Goal: Task Accomplishment & Management: Use online tool/utility

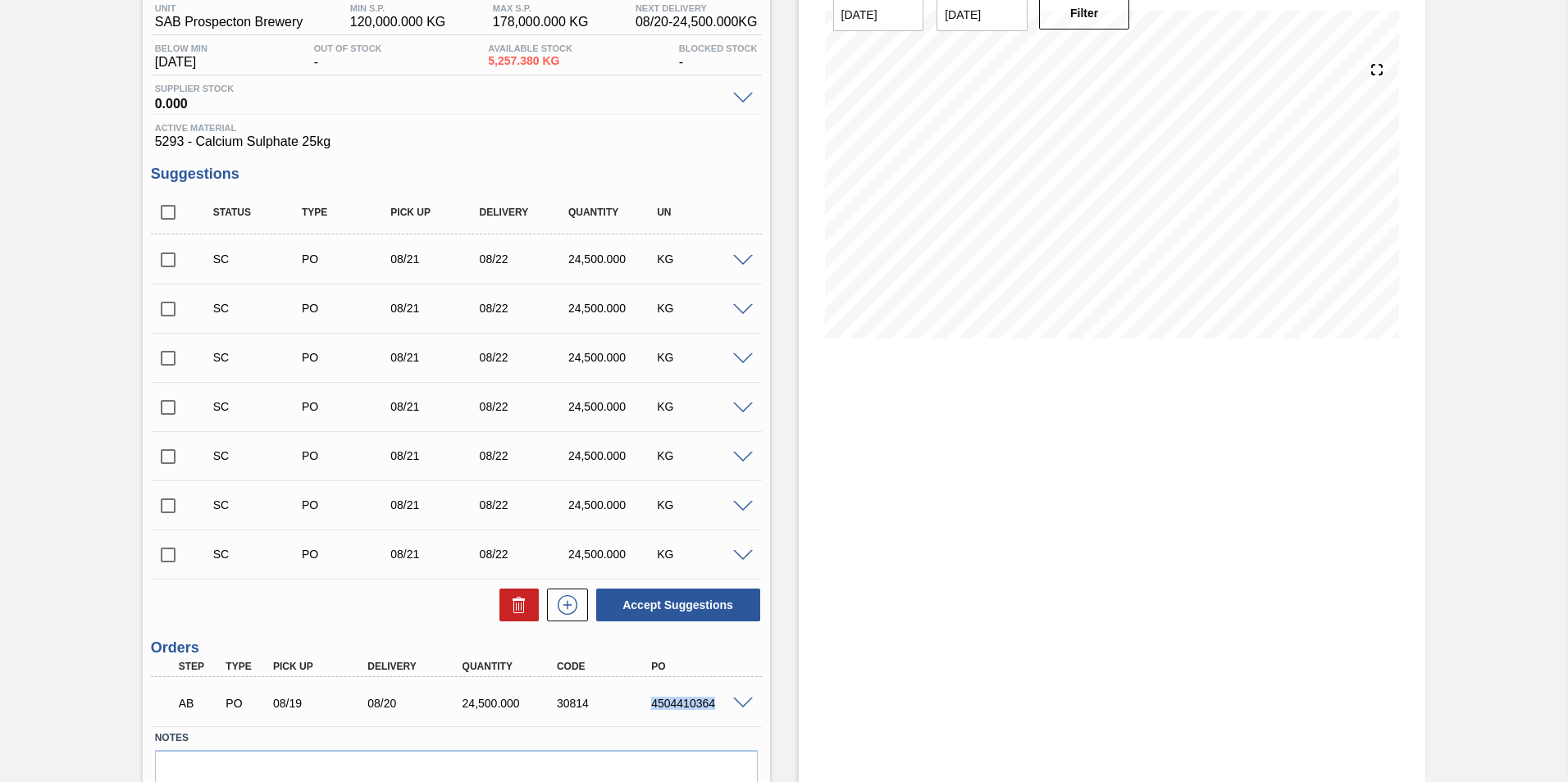
scroll to position [219, 0]
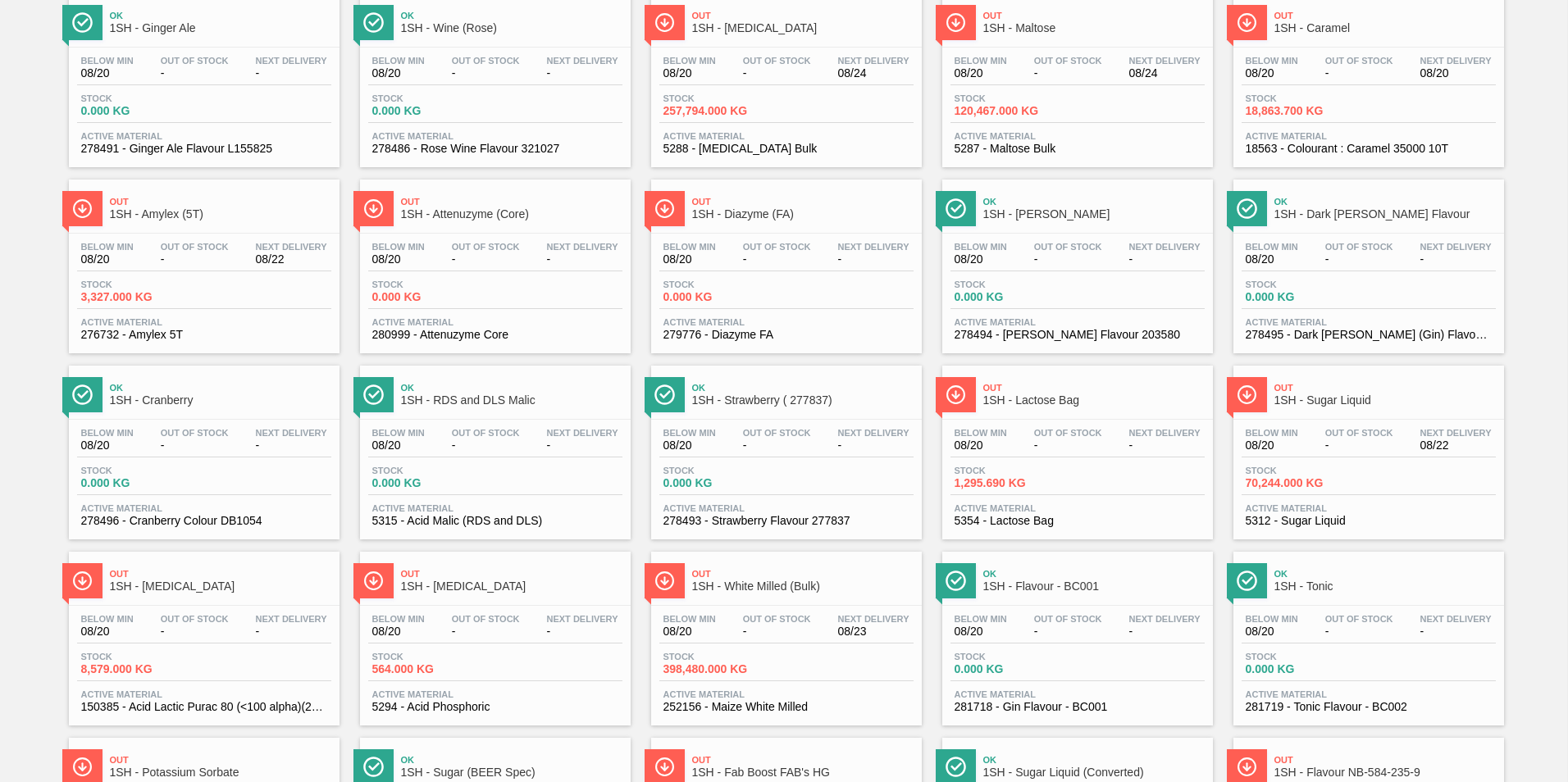
scroll to position [328, 0]
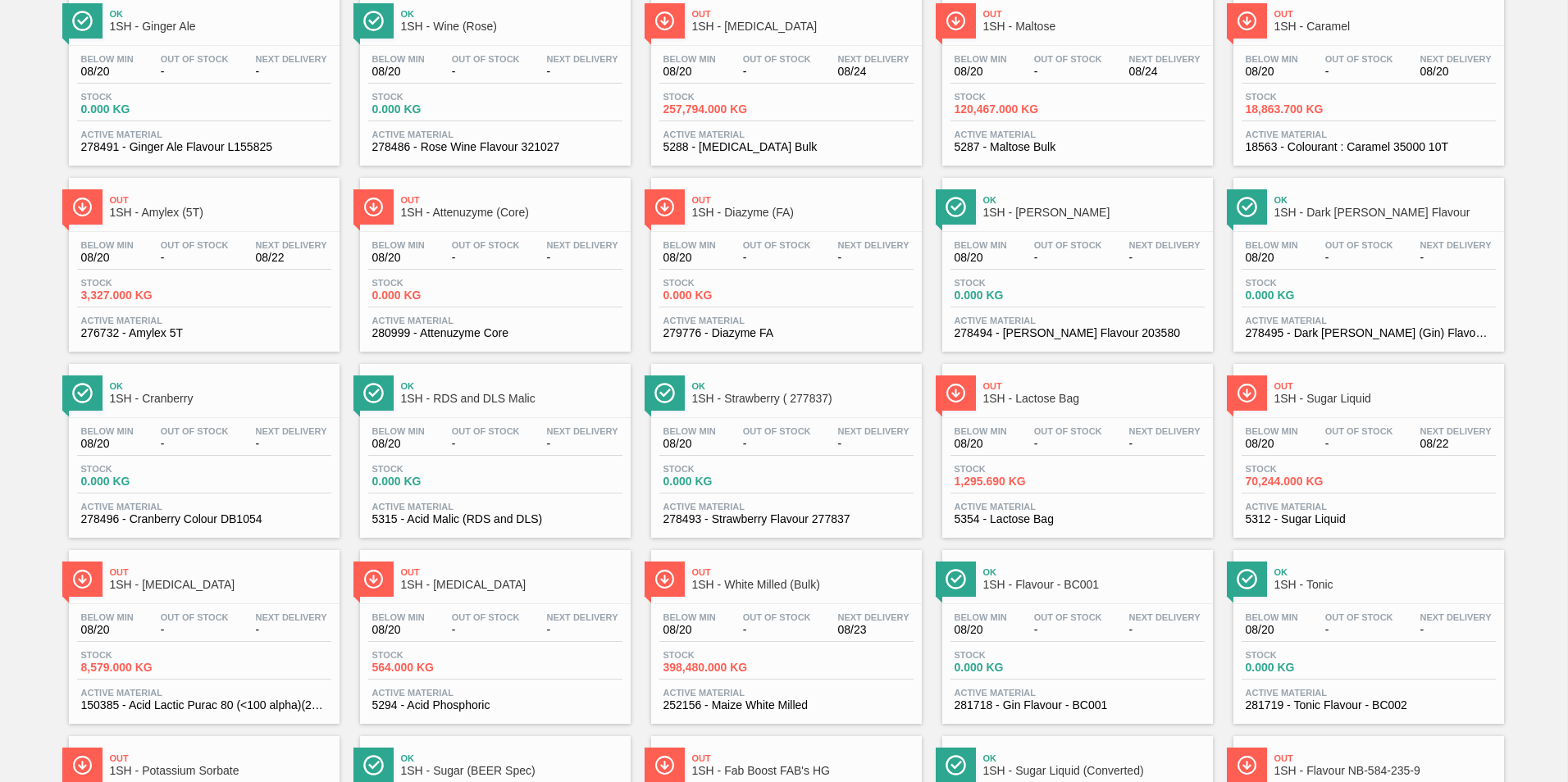
click at [1036, 399] on span "1SH - Lactose Bag" at bounding box center [1094, 399] width 221 height 12
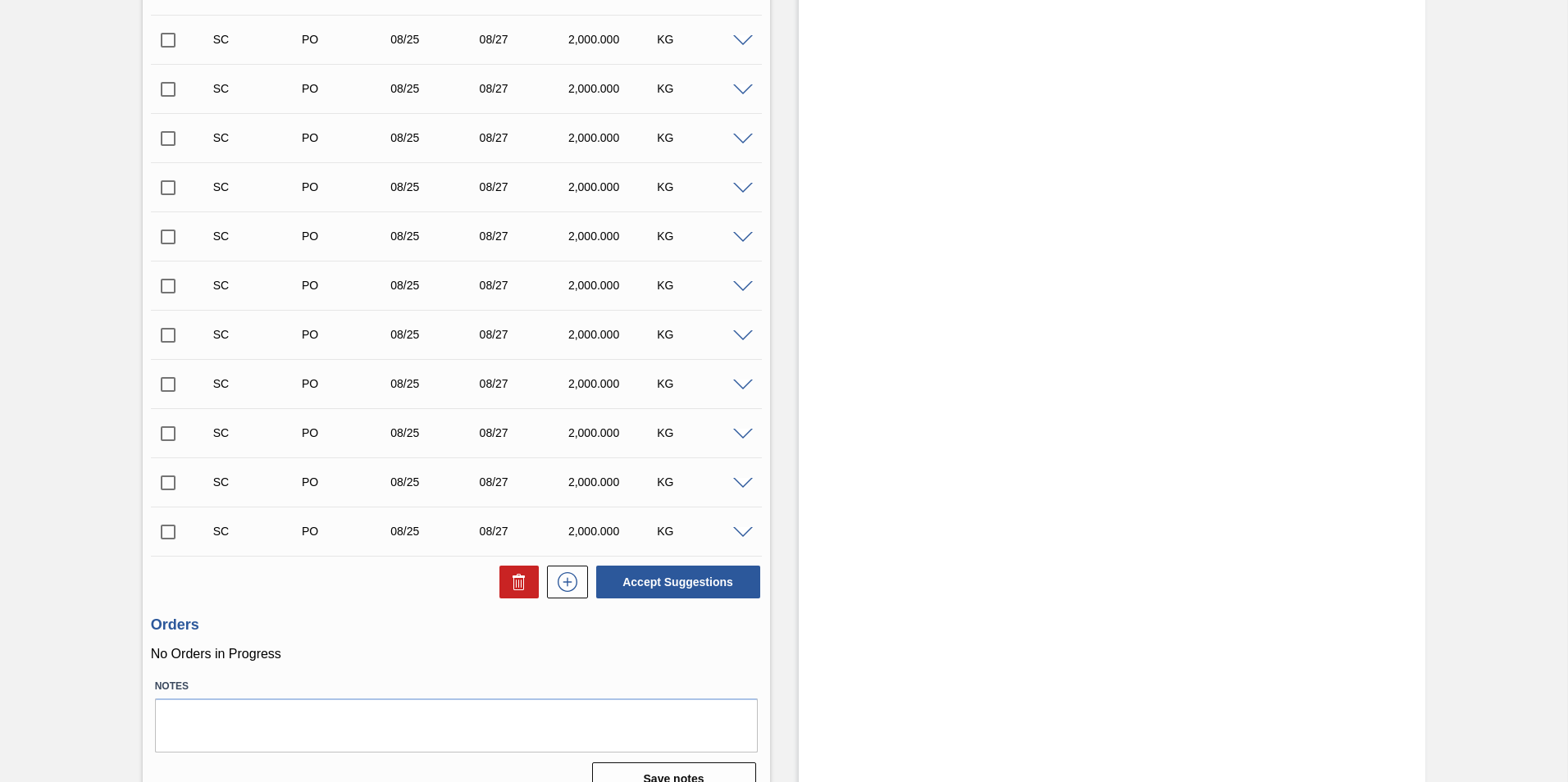
scroll to position [1421, 0]
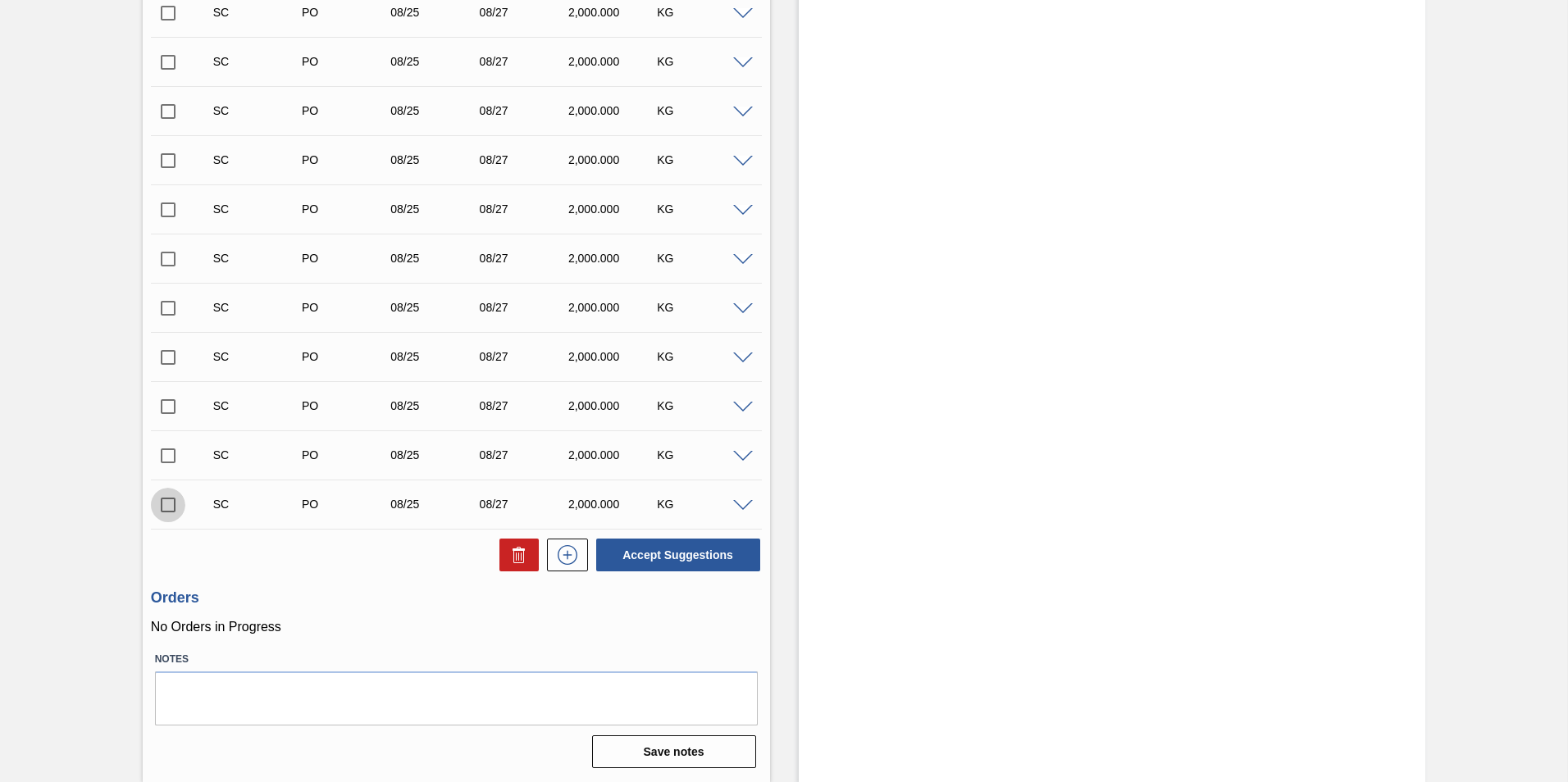
click at [167, 503] on input "checkbox" at bounding box center [168, 505] width 35 height 35
click at [645, 550] on button "Accept Suggestions" at bounding box center [678, 555] width 164 height 33
checkbox input "false"
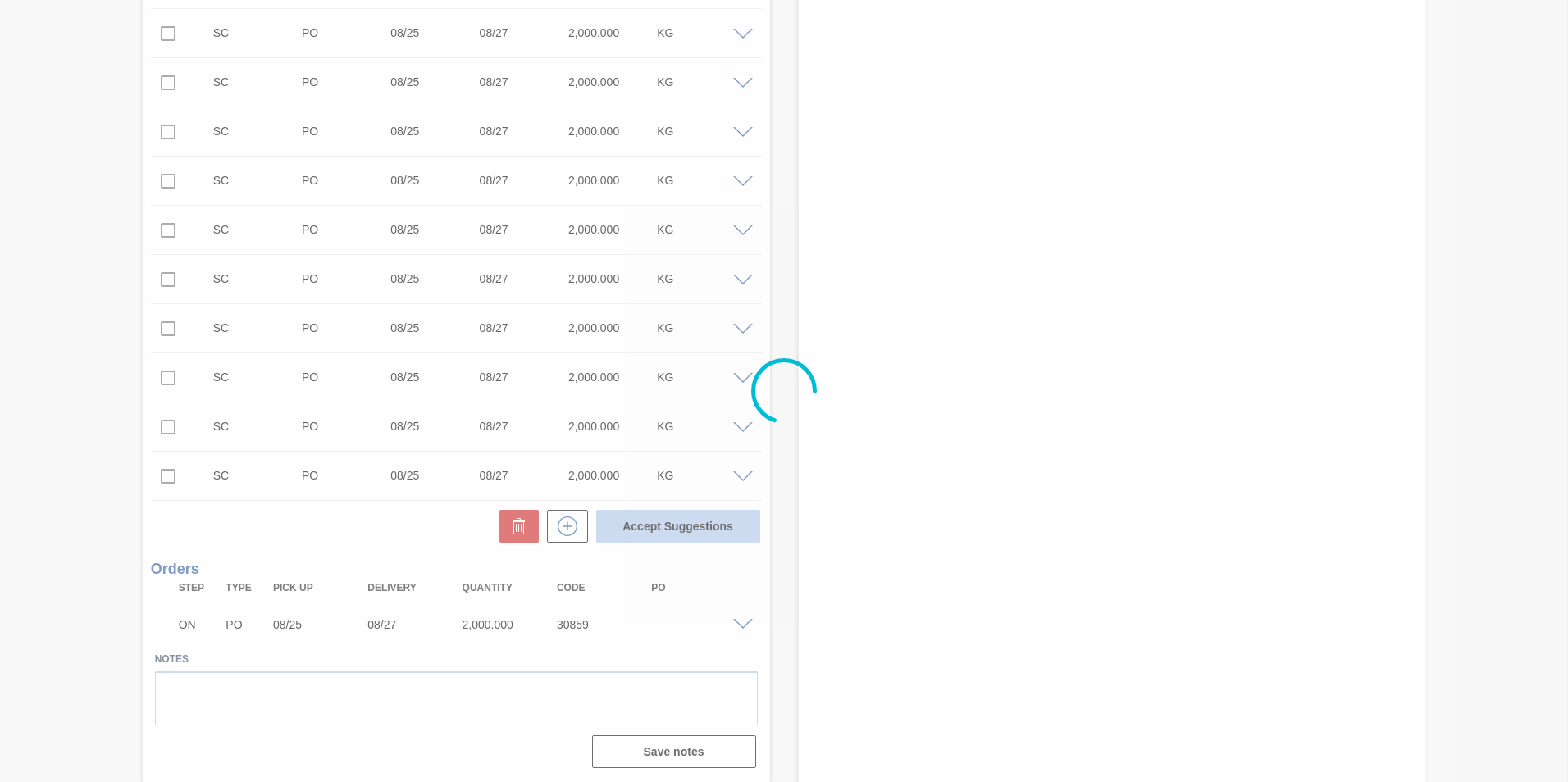
scroll to position [1400, 0]
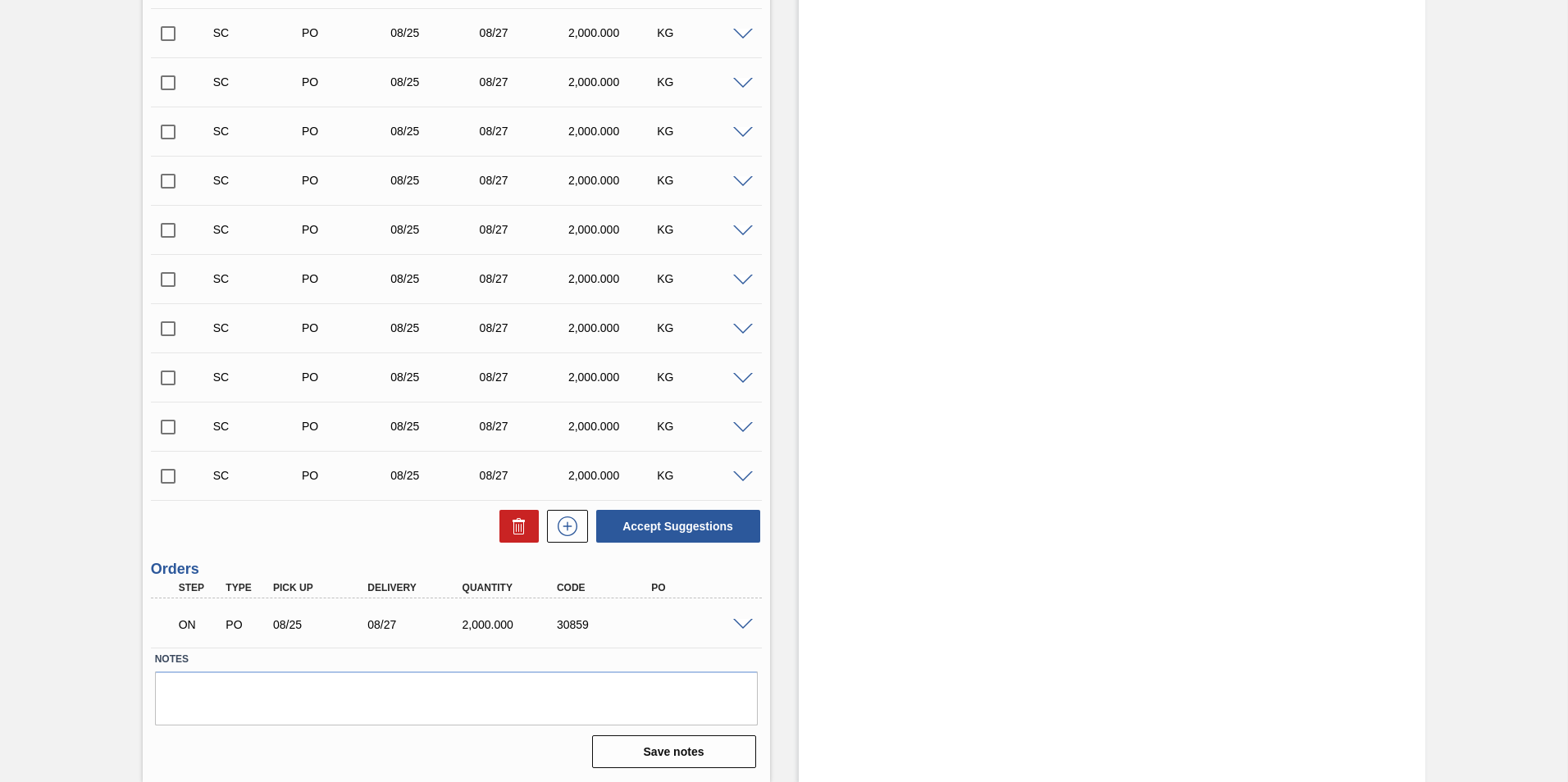
click at [734, 625] on span at bounding box center [743, 625] width 20 height 12
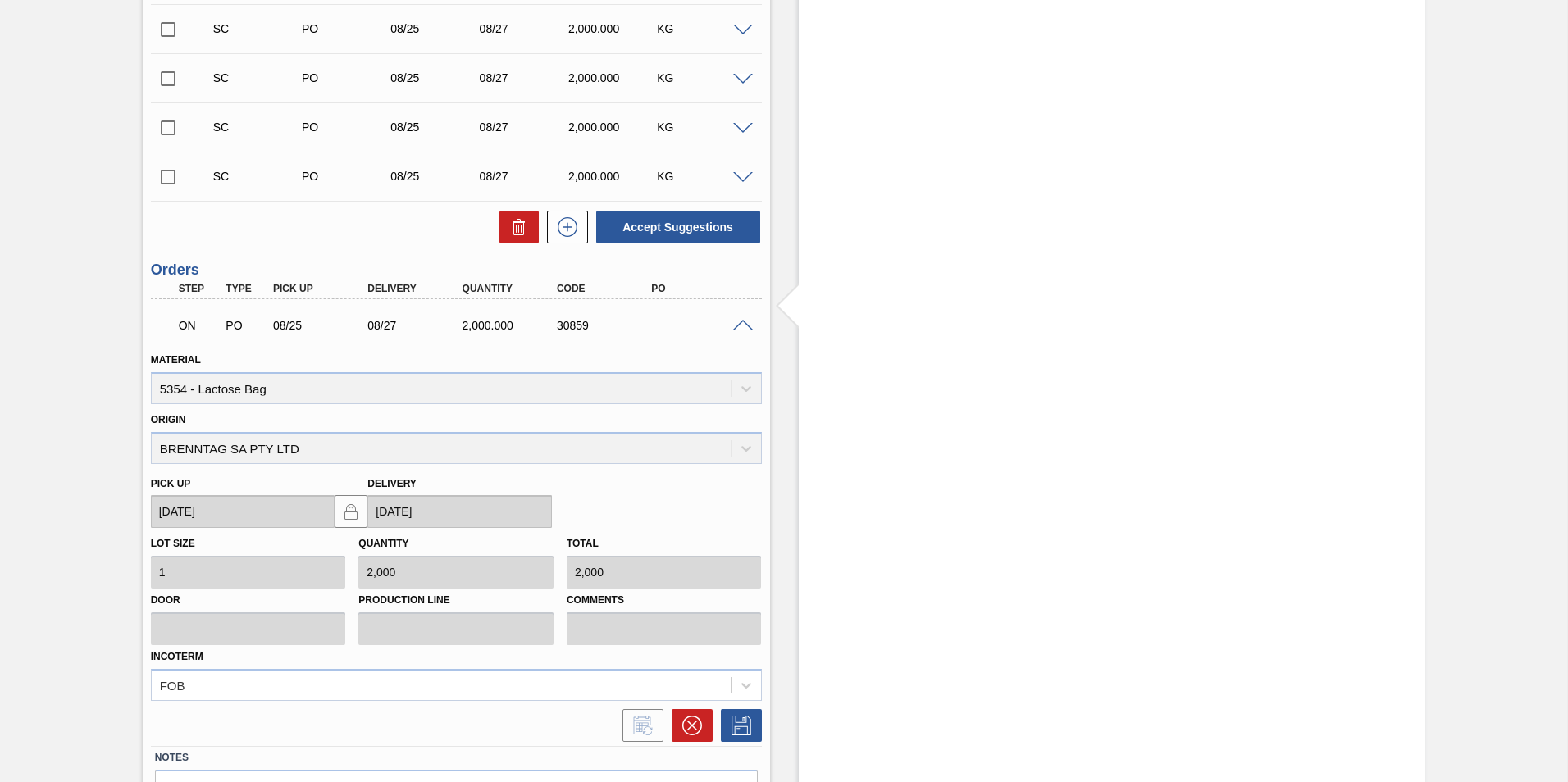
scroll to position [1729, 0]
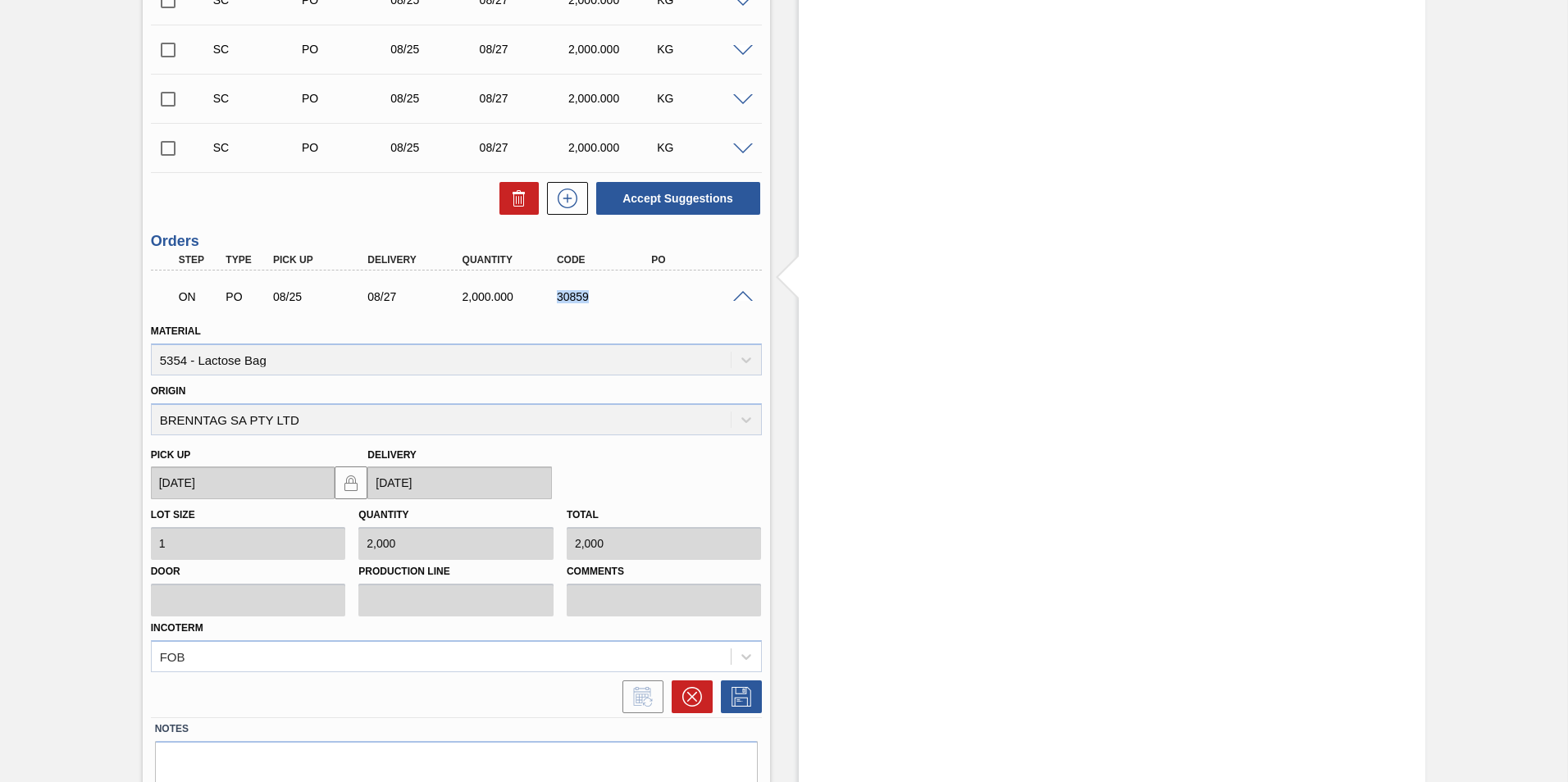
drag, startPoint x: 554, startPoint y: 295, endPoint x: 587, endPoint y: 301, distance: 33.5
click at [587, 301] on div "30859" at bounding box center [605, 296] width 106 height 13
copy div "30859"
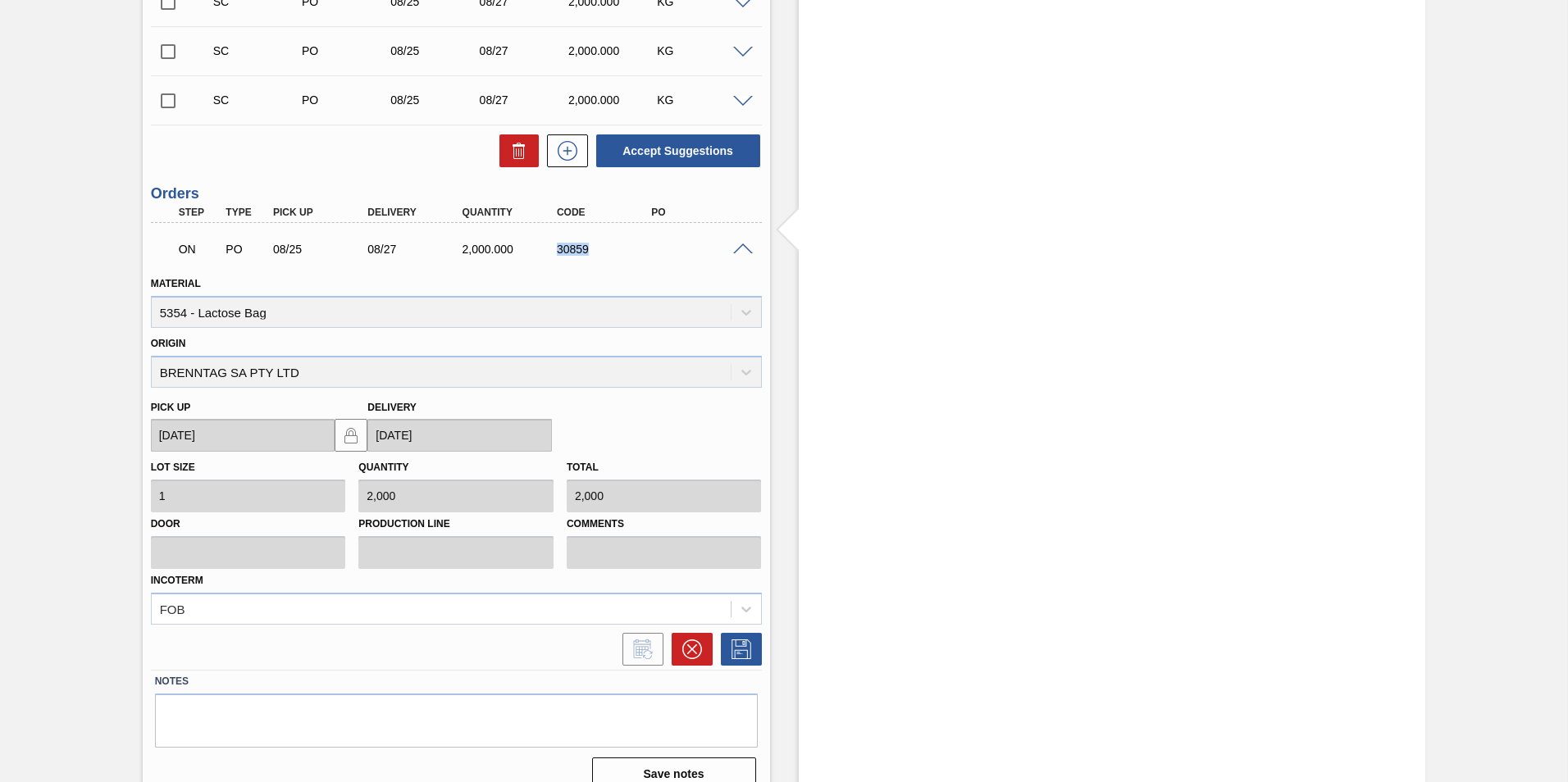
scroll to position [1798, 0]
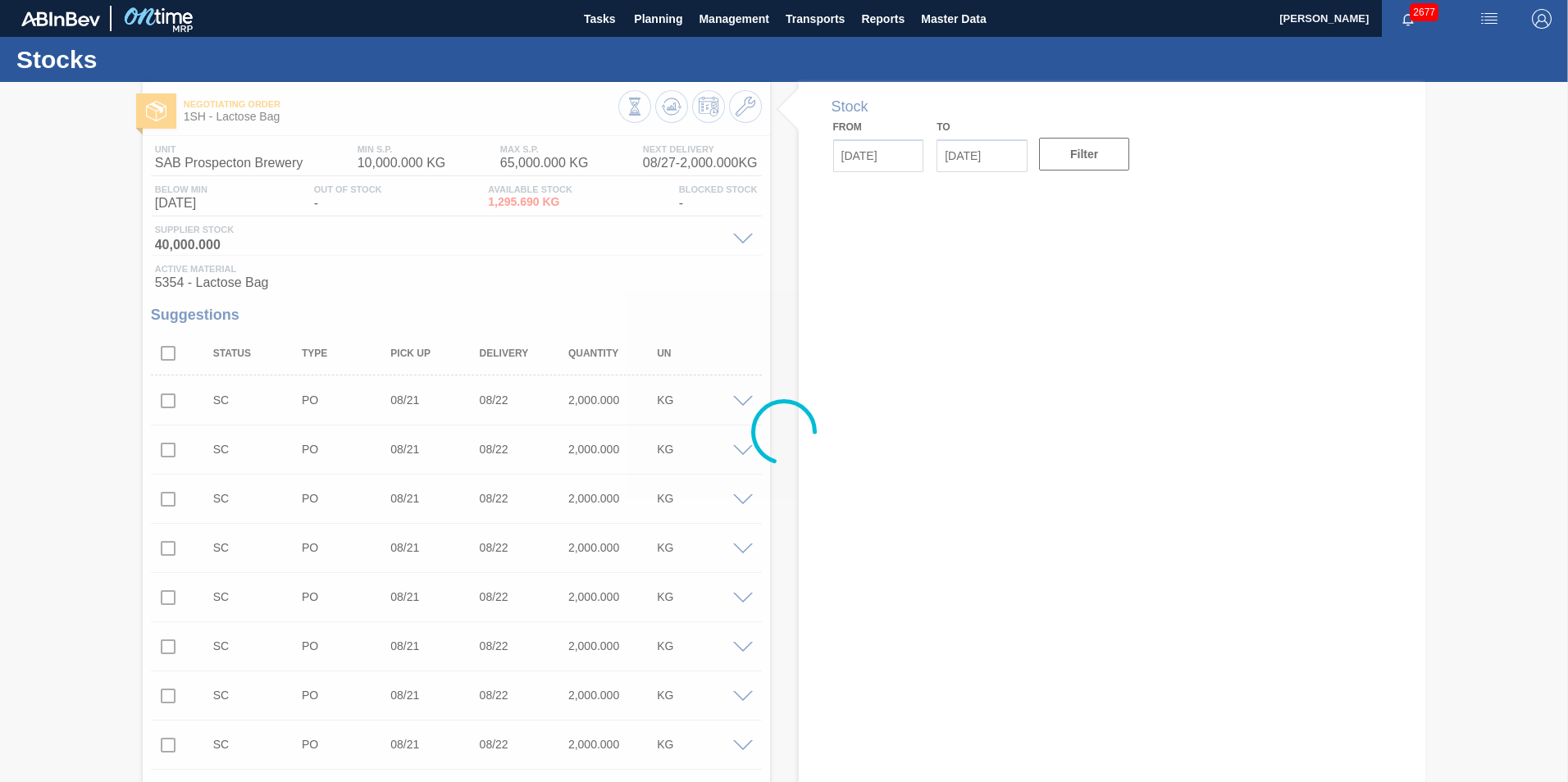
type input "[DATE]"
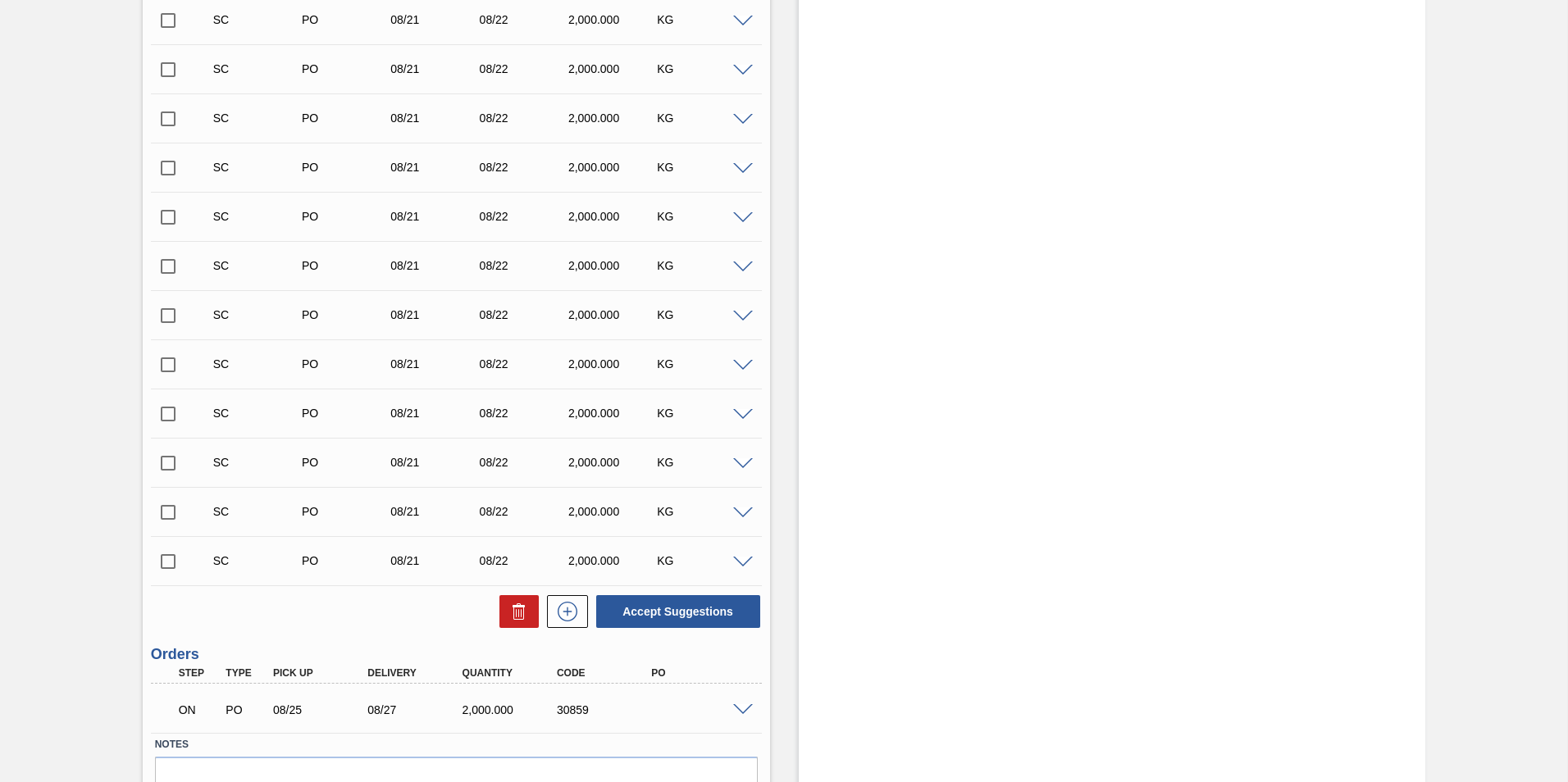
scroll to position [1450, 0]
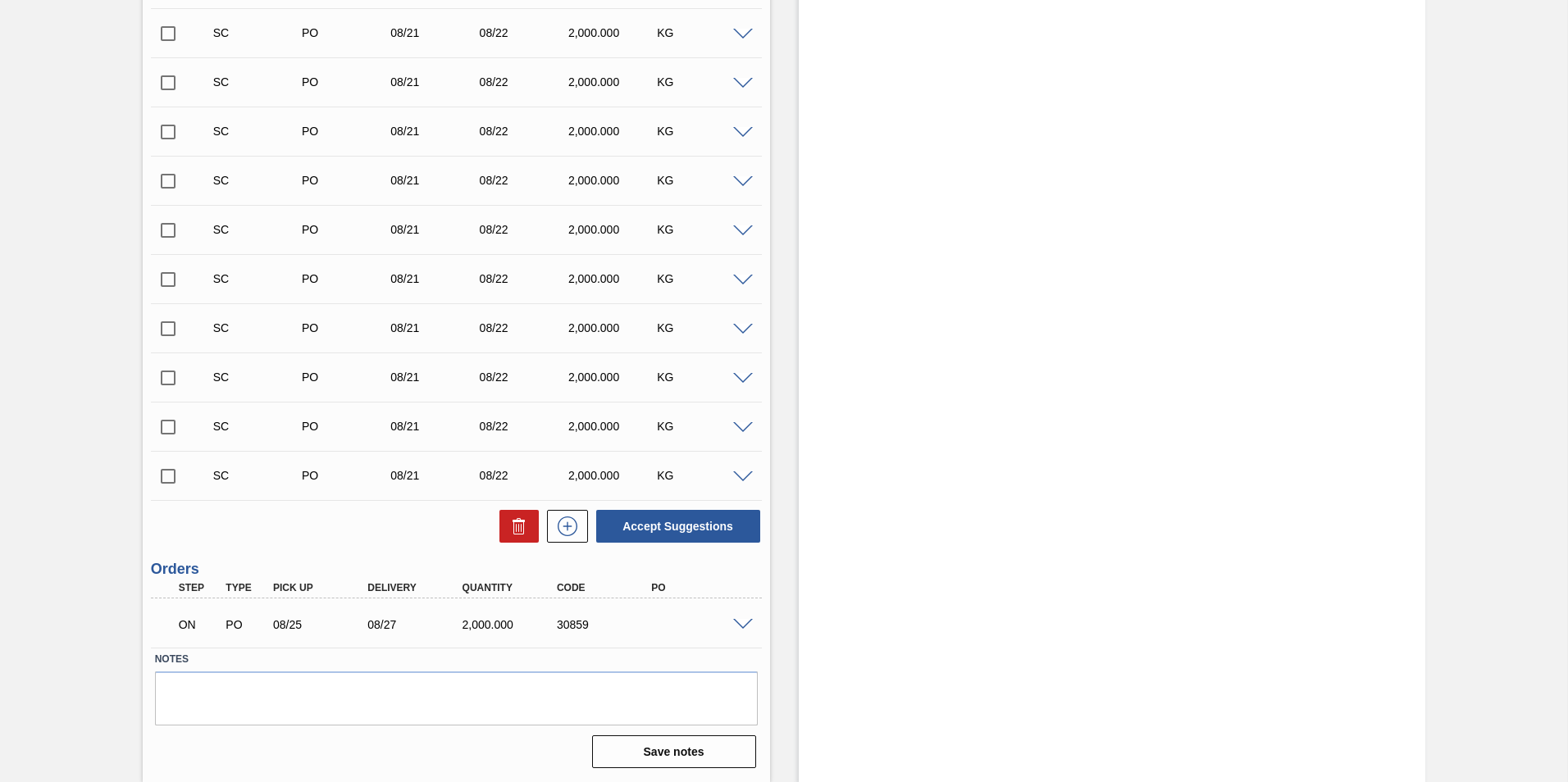
click at [744, 625] on span at bounding box center [743, 625] width 20 height 12
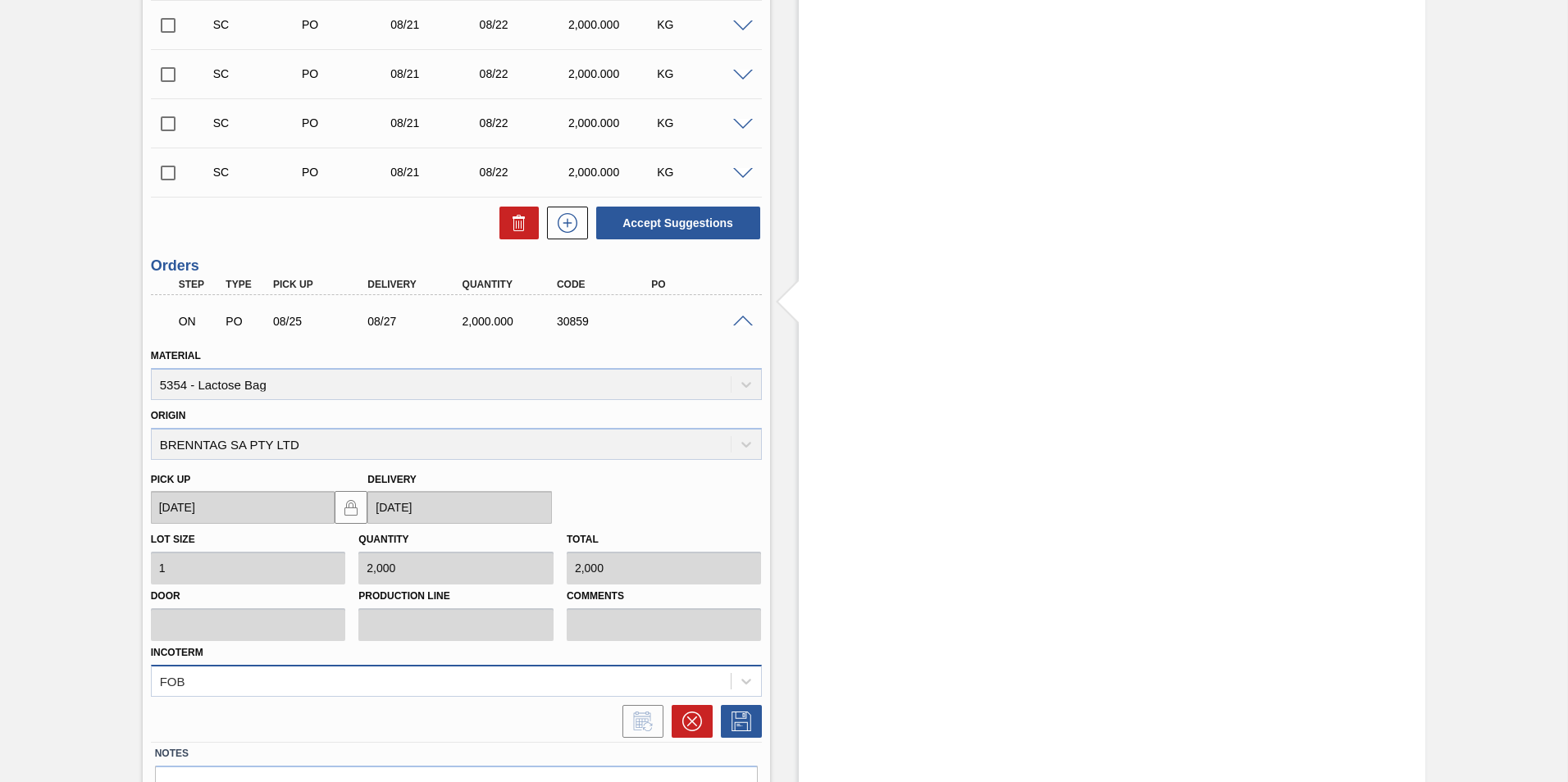
scroll to position [1777, 0]
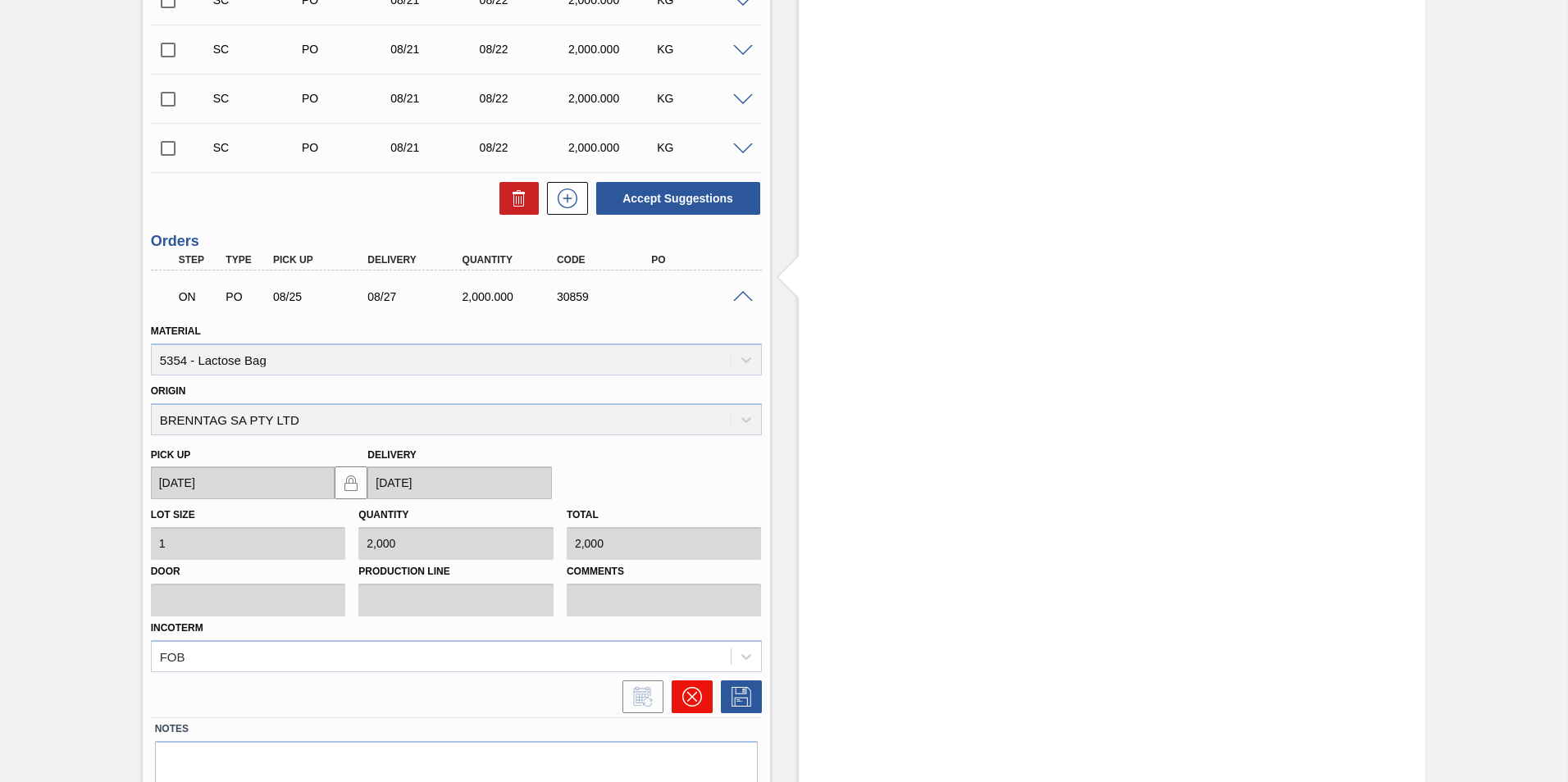
click at [687, 692] on icon at bounding box center [692, 697] width 20 height 20
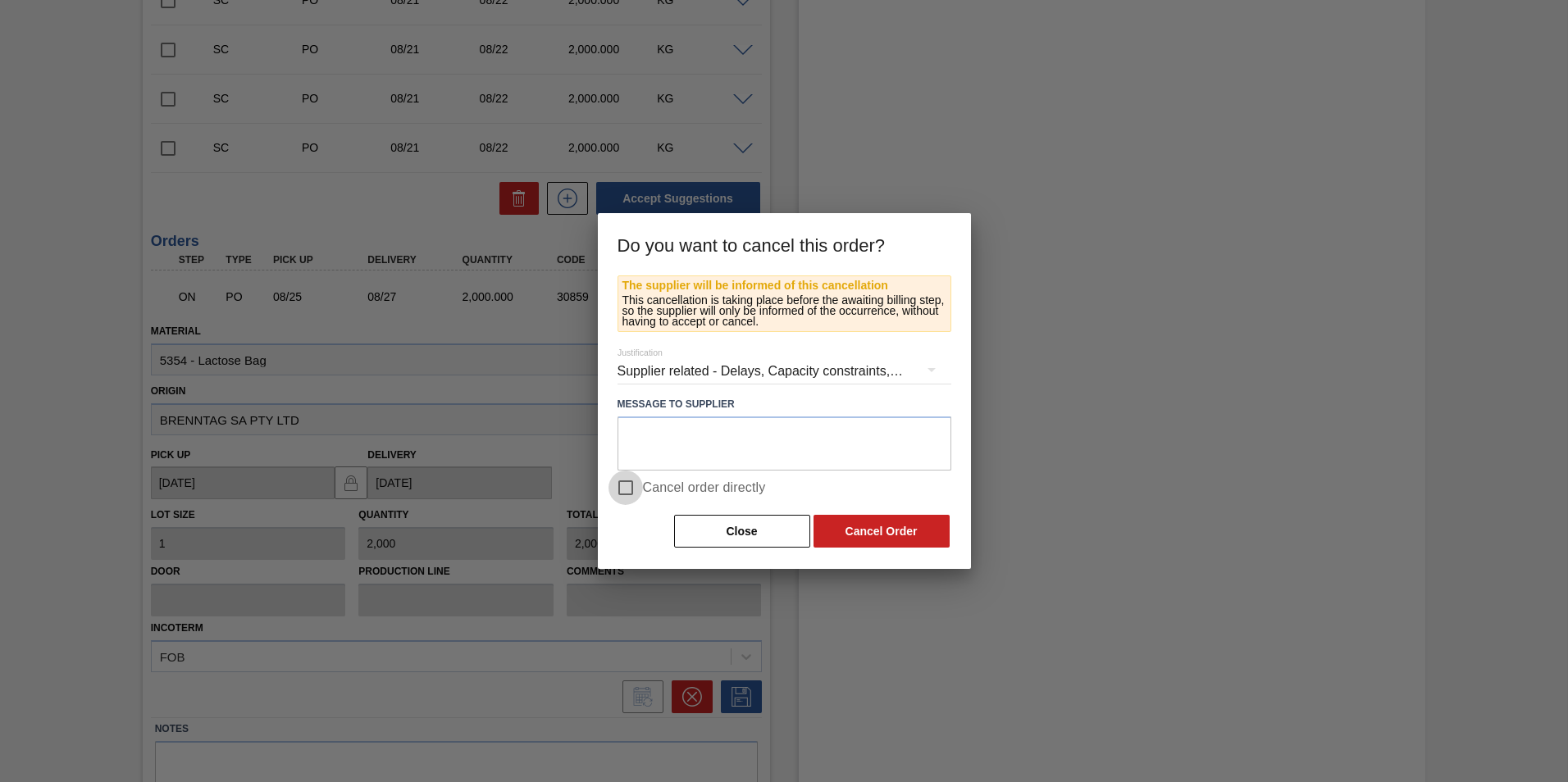
click at [625, 488] on input "Cancel order directly" at bounding box center [625, 487] width 35 height 35
checkbox input "true"
click at [859, 538] on button "Cancel Order" at bounding box center [881, 531] width 136 height 33
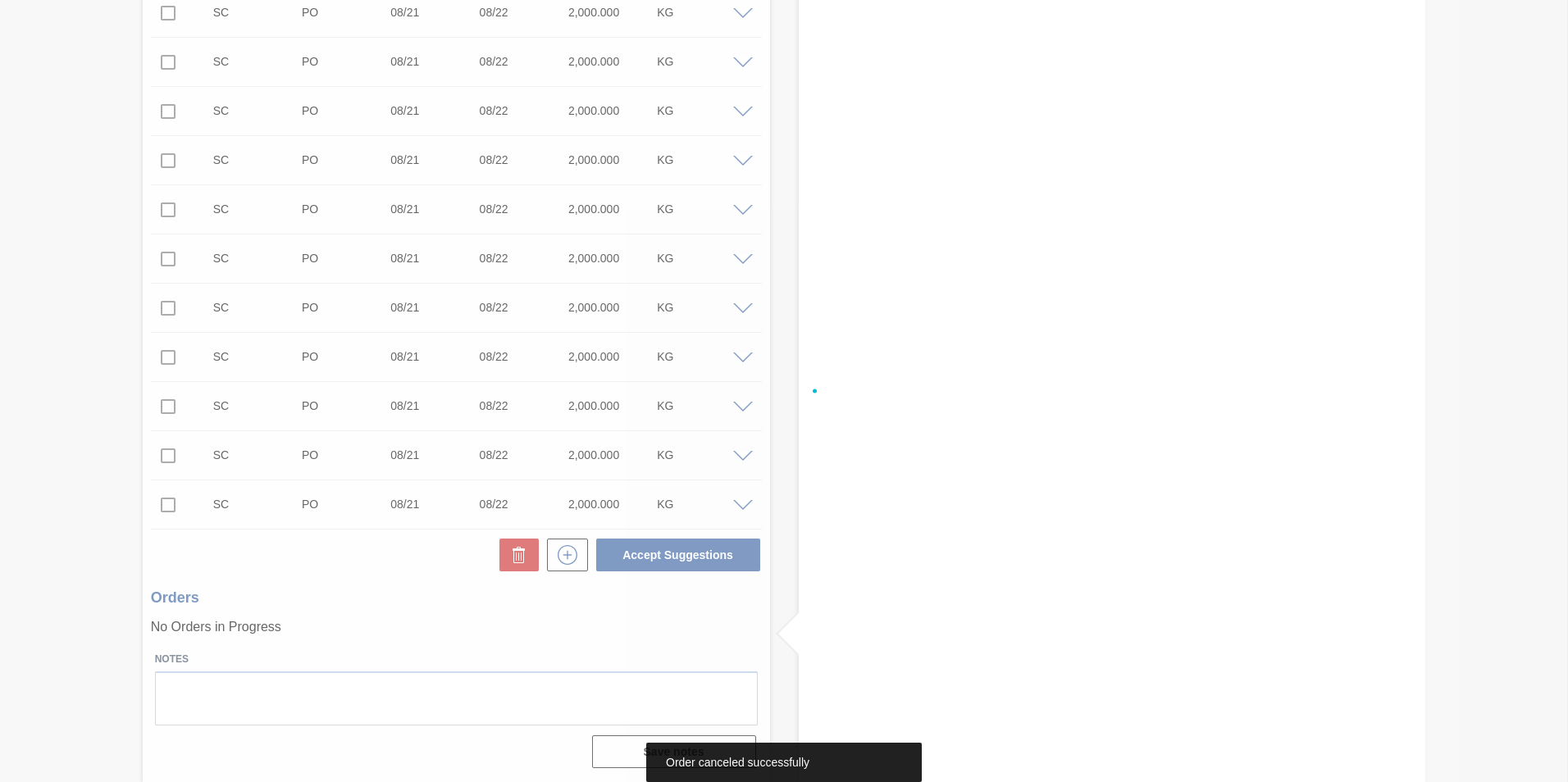
scroll to position [1421, 0]
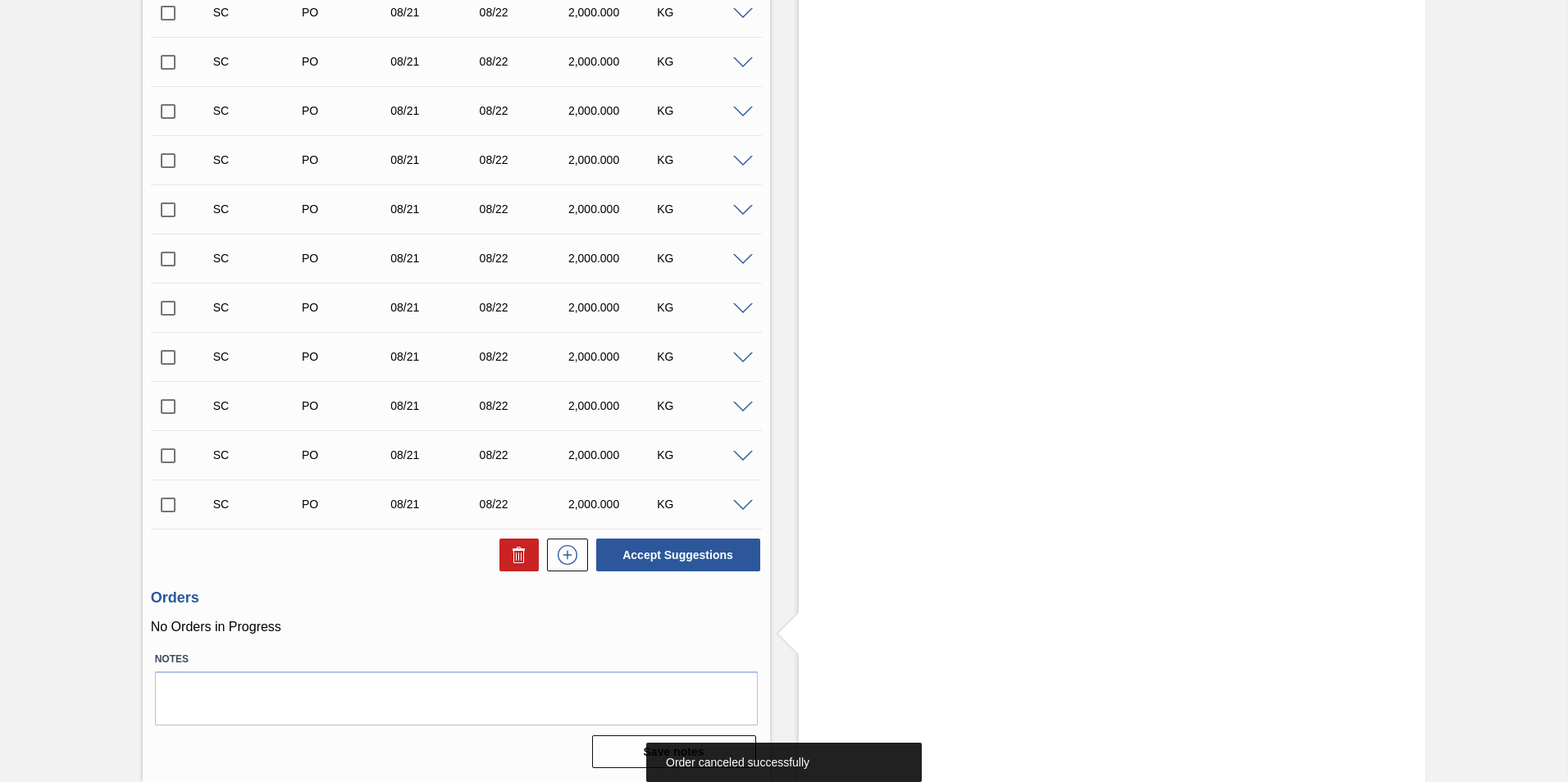
click at [171, 507] on input "checkbox" at bounding box center [168, 505] width 35 height 35
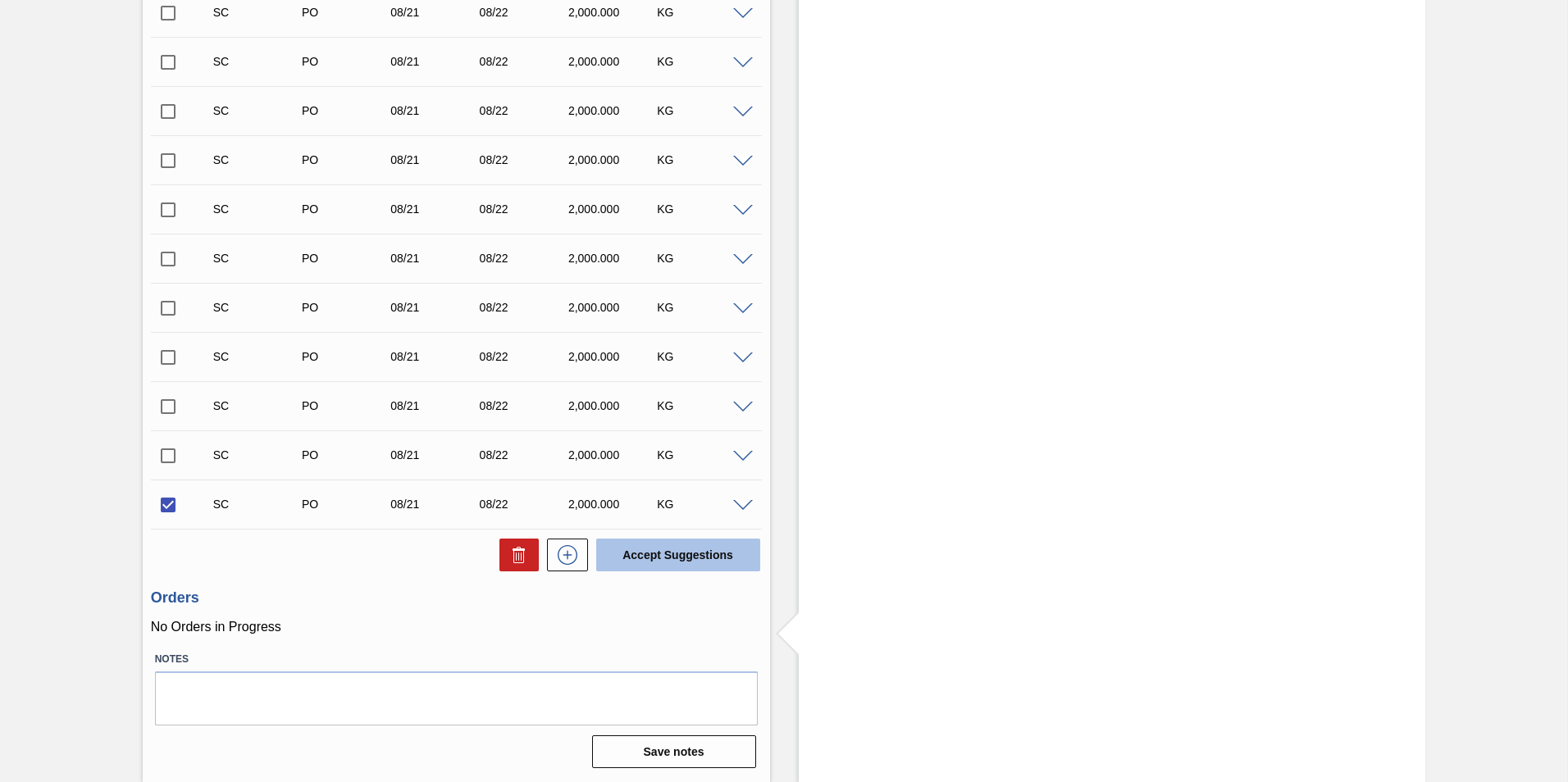
click at [634, 550] on button "Accept Suggestions" at bounding box center [678, 555] width 164 height 33
checkbox input "false"
click at [168, 499] on input "checkbox" at bounding box center [168, 505] width 35 height 35
click at [165, 500] on input "checkbox" at bounding box center [168, 505] width 35 height 35
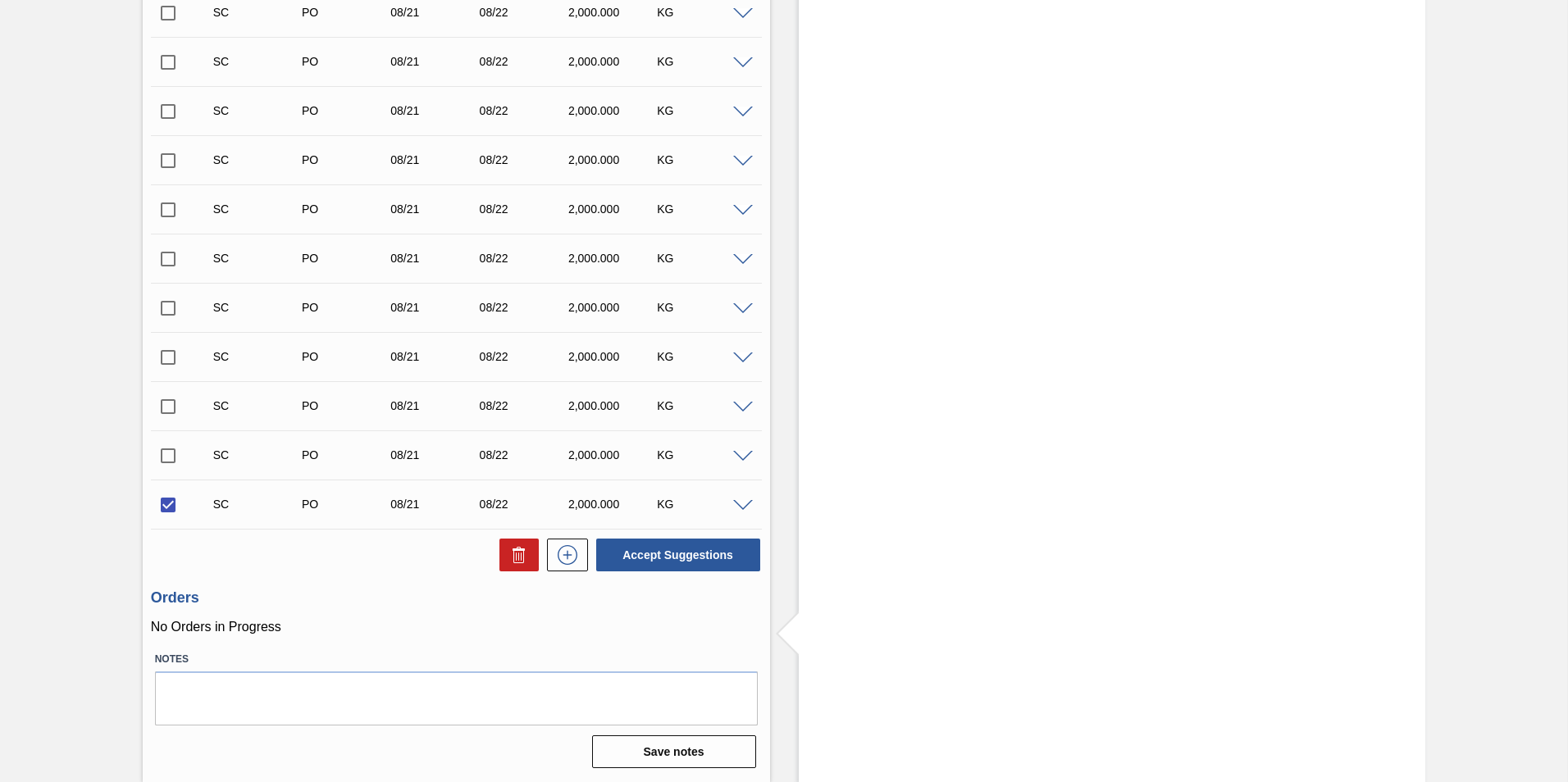
checkbox input "false"
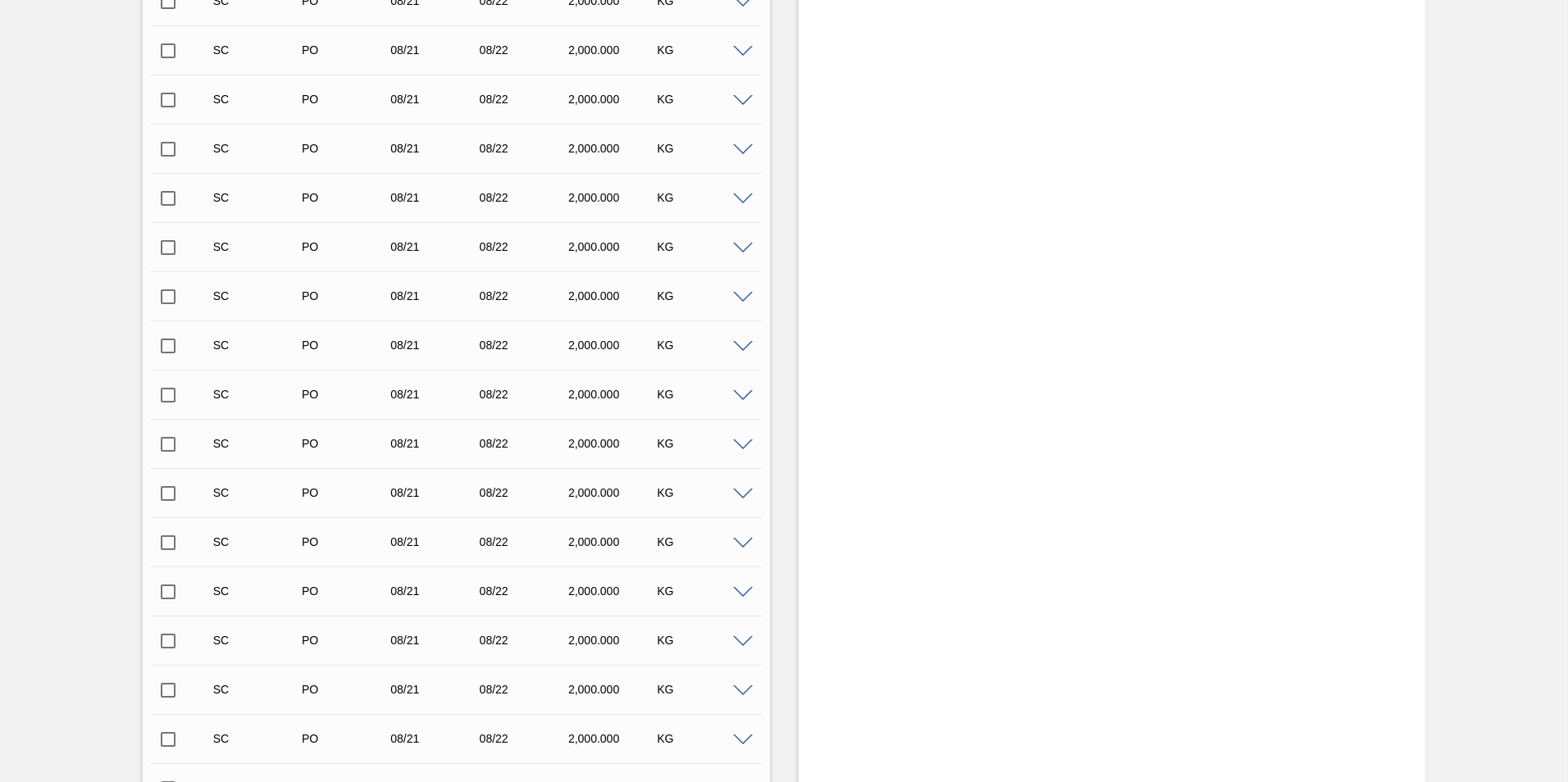
scroll to position [683, 0]
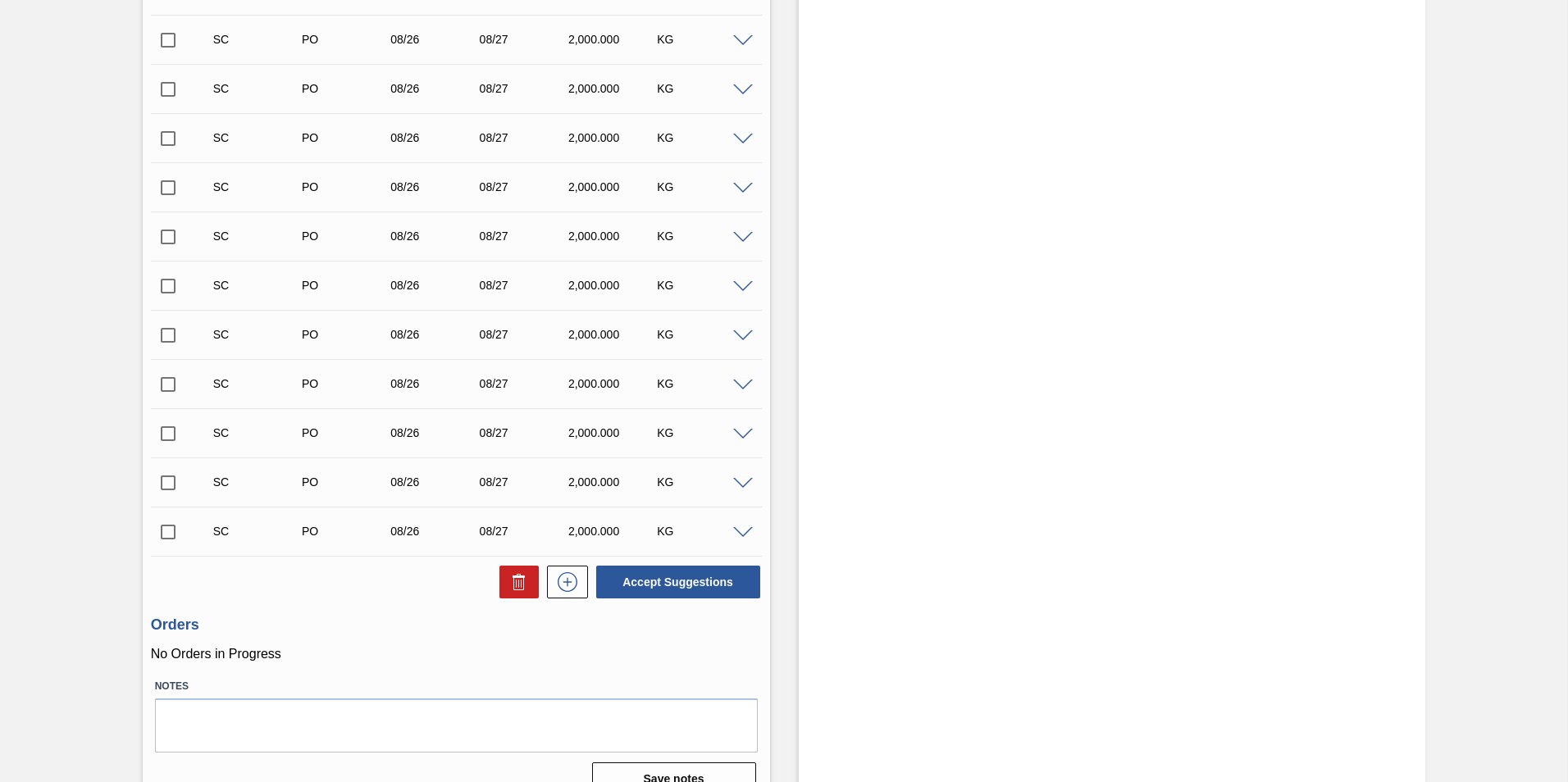
scroll to position [1421, 0]
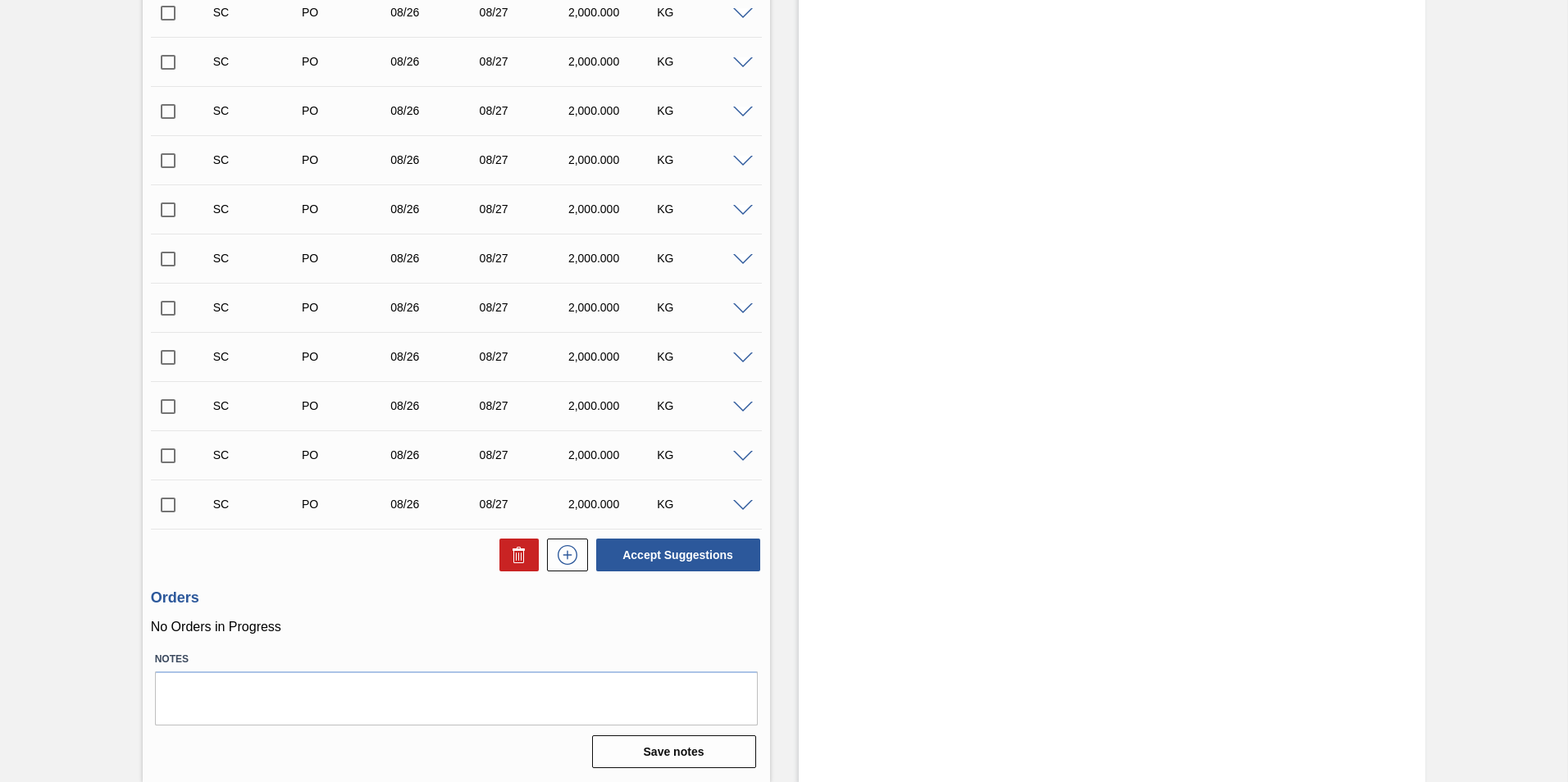
click at [739, 507] on span at bounding box center [743, 506] width 20 height 12
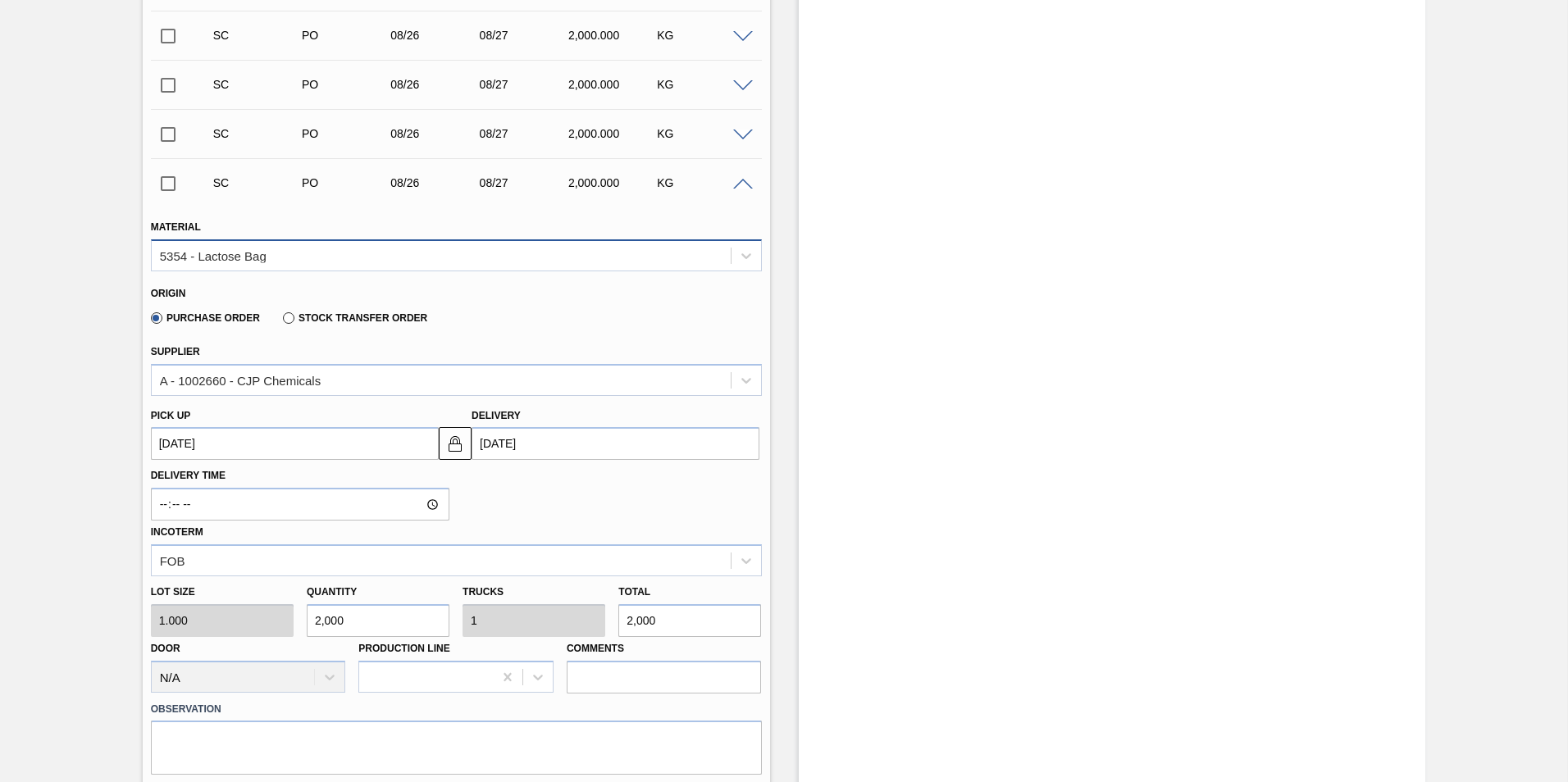
scroll to position [1831, 0]
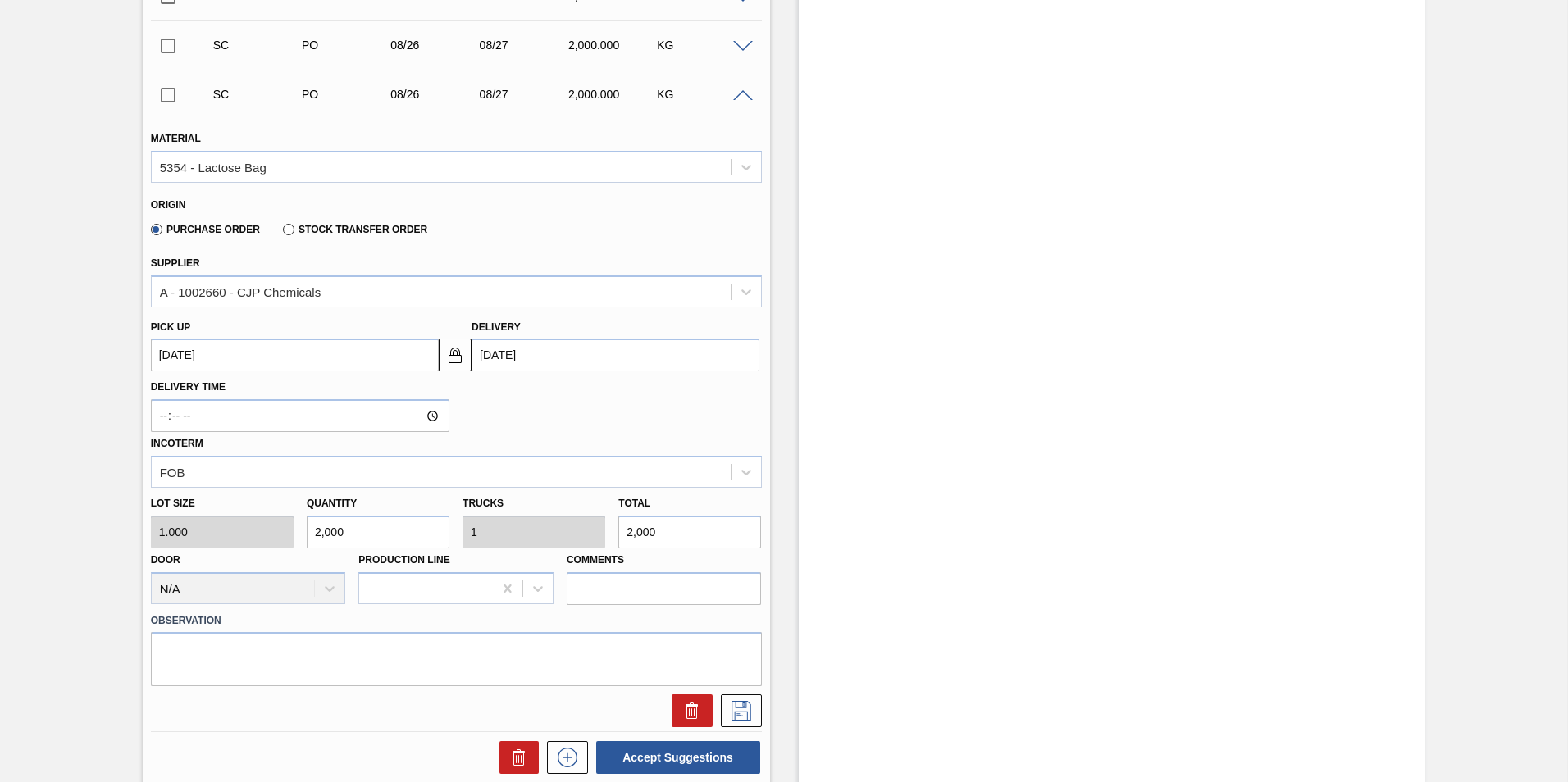
click at [738, 93] on span at bounding box center [743, 96] width 20 height 12
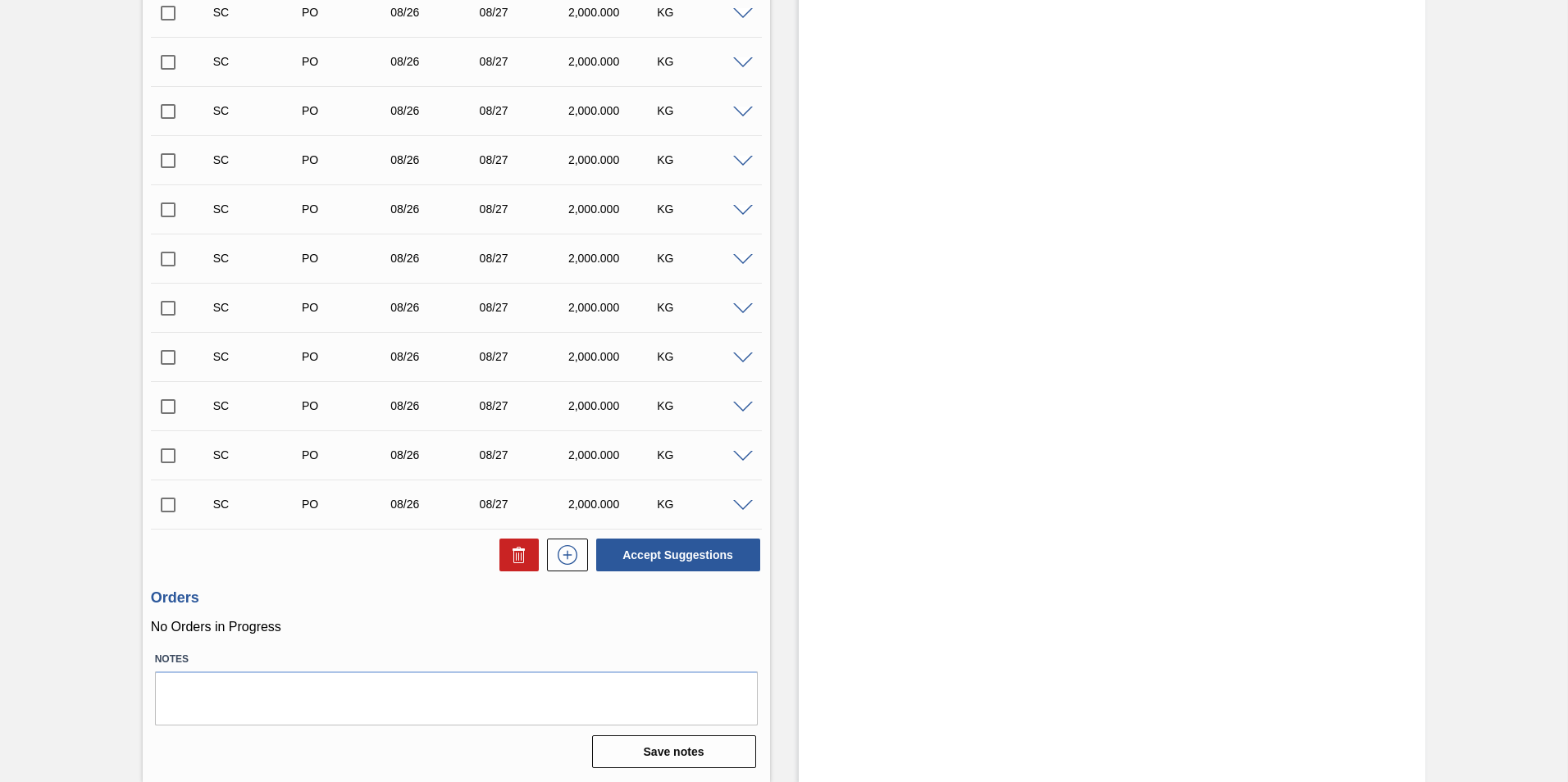
scroll to position [1421, 0]
click at [173, 502] on input "checkbox" at bounding box center [168, 505] width 35 height 35
click at [696, 555] on button "Accept Suggestions" at bounding box center [678, 555] width 164 height 33
checkbox input "false"
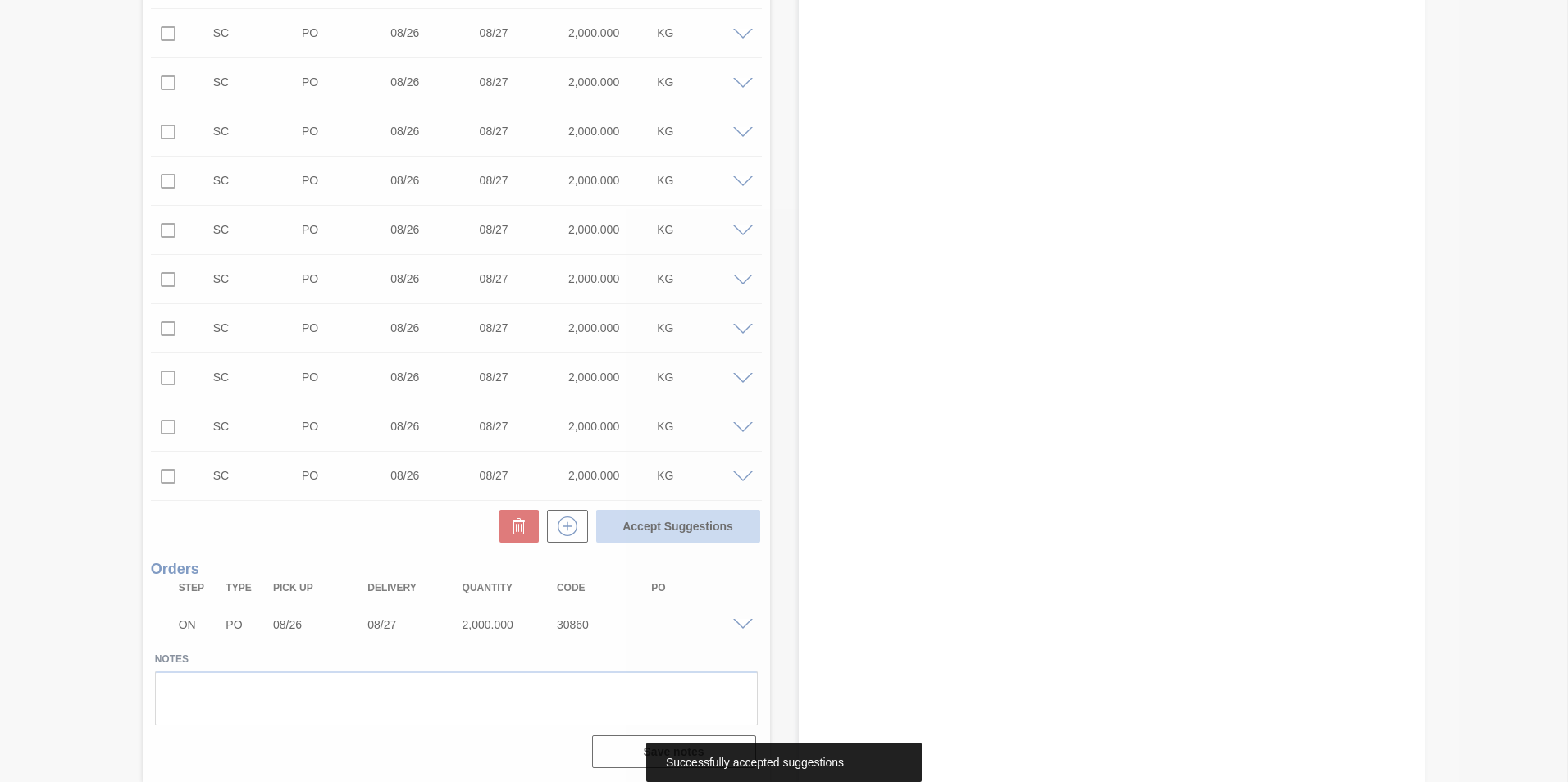
scroll to position [1400, 0]
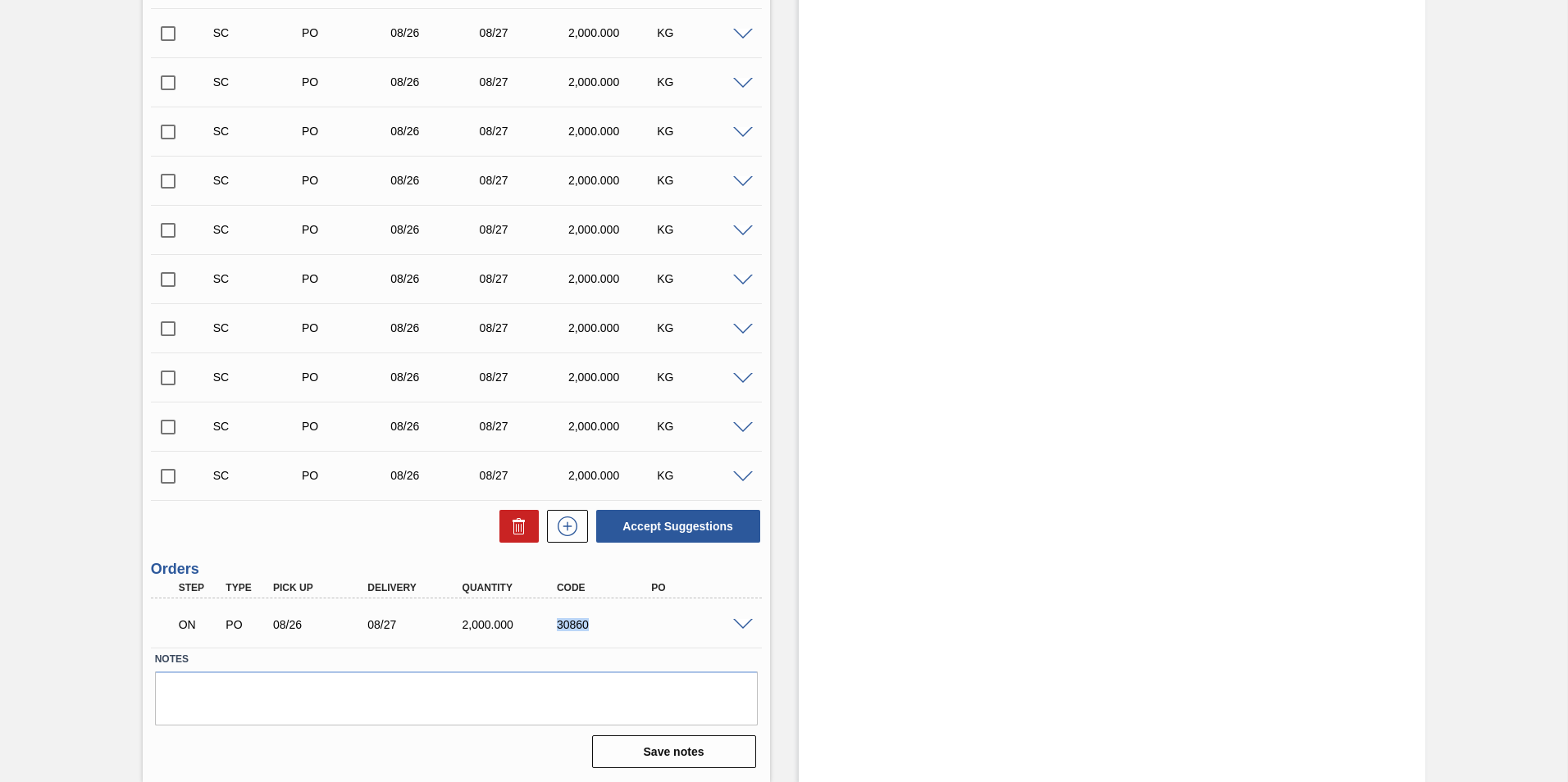
drag, startPoint x: 550, startPoint y: 623, endPoint x: 604, endPoint y: 622, distance: 54.0
click at [604, 622] on div "30860" at bounding box center [592, 624] width 94 height 13
copy div "30860"
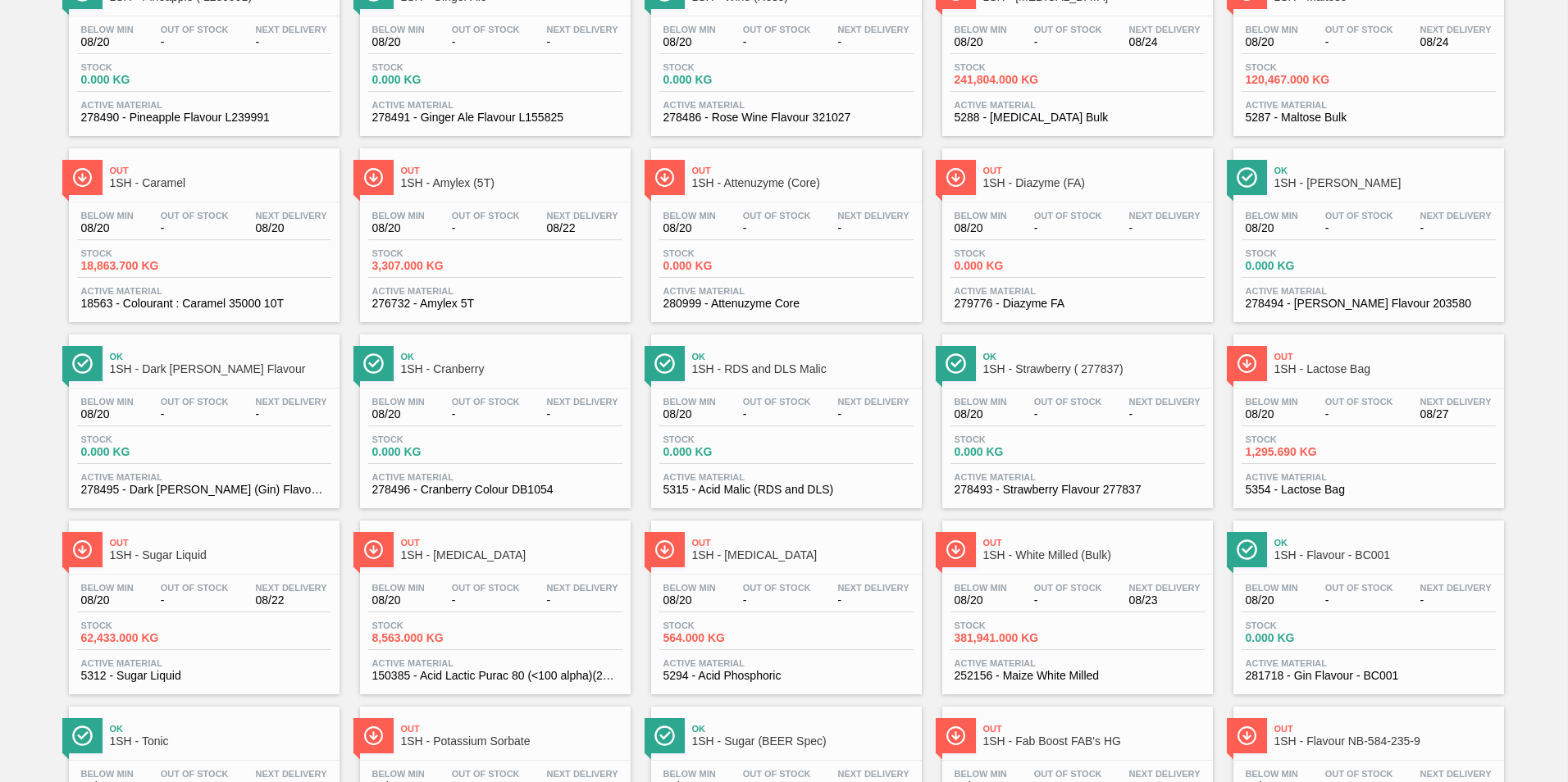
scroll to position [338, 0]
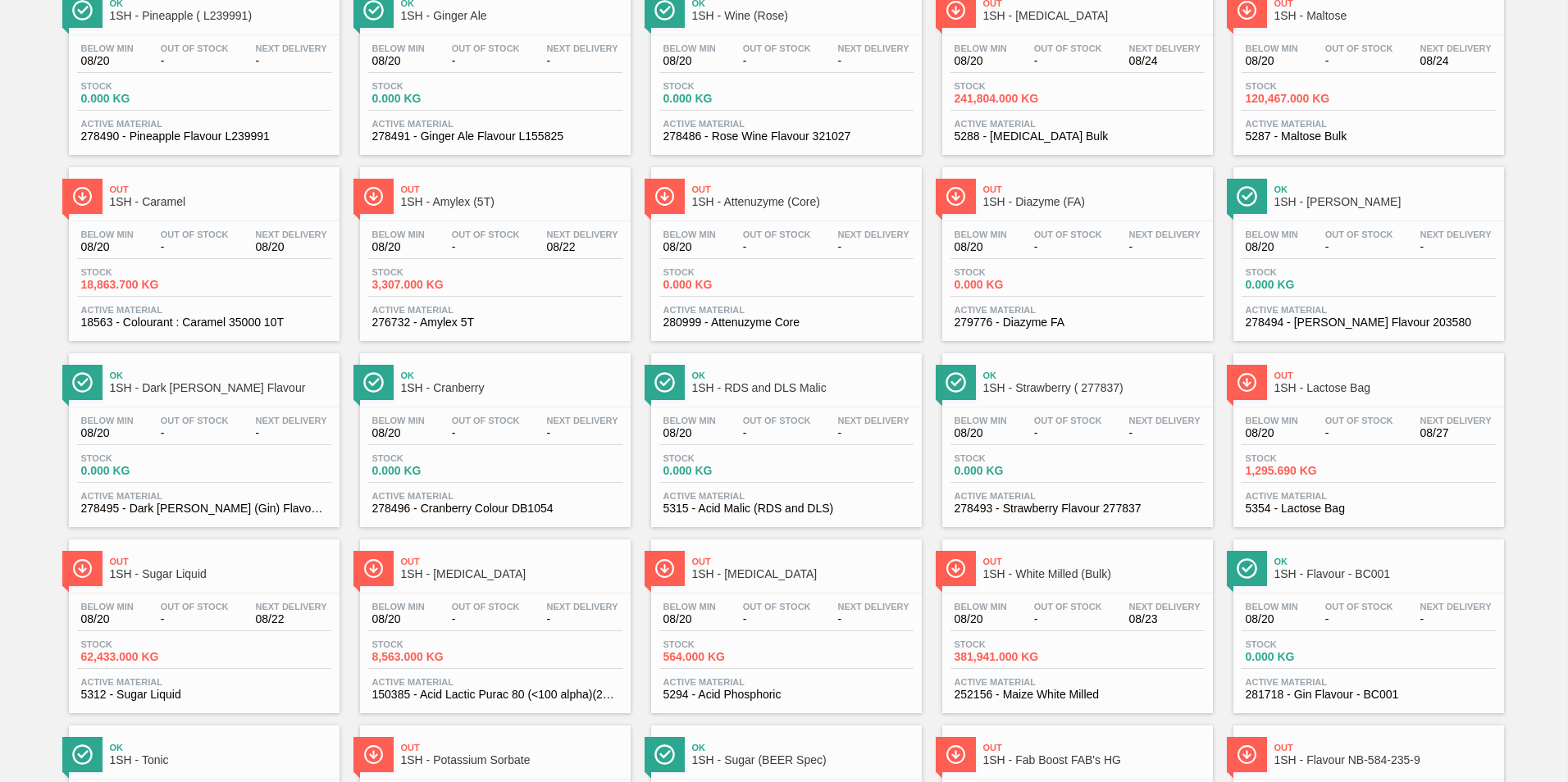
click at [425, 200] on span "1SH - Amylex (5T)" at bounding box center [511, 201] width 221 height 12
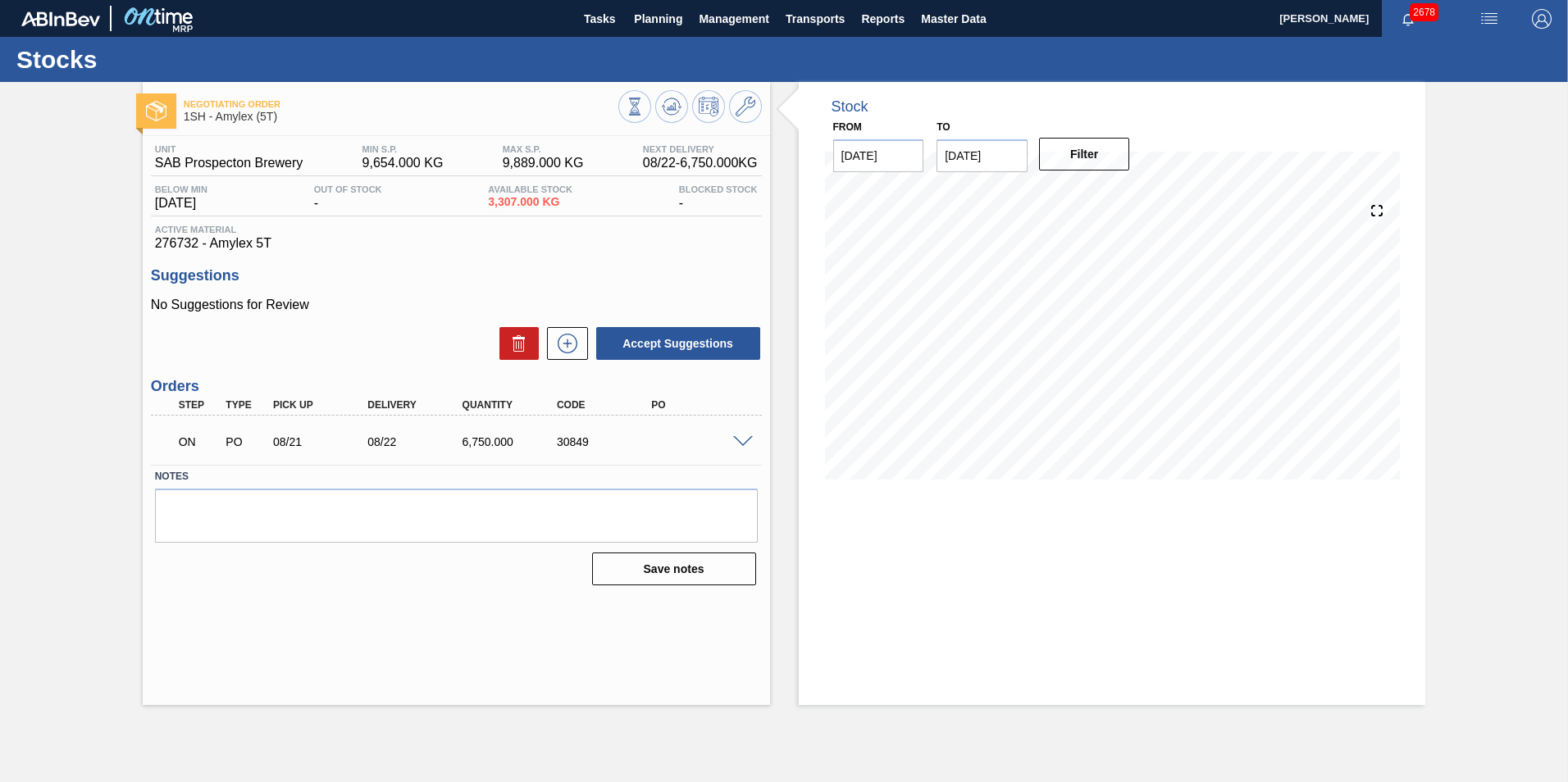
click at [739, 447] on div "ON PO 08/21 08/22 6,750.000 30849" at bounding box center [457, 440] width 611 height 41
click at [744, 444] on span at bounding box center [743, 443] width 20 height 12
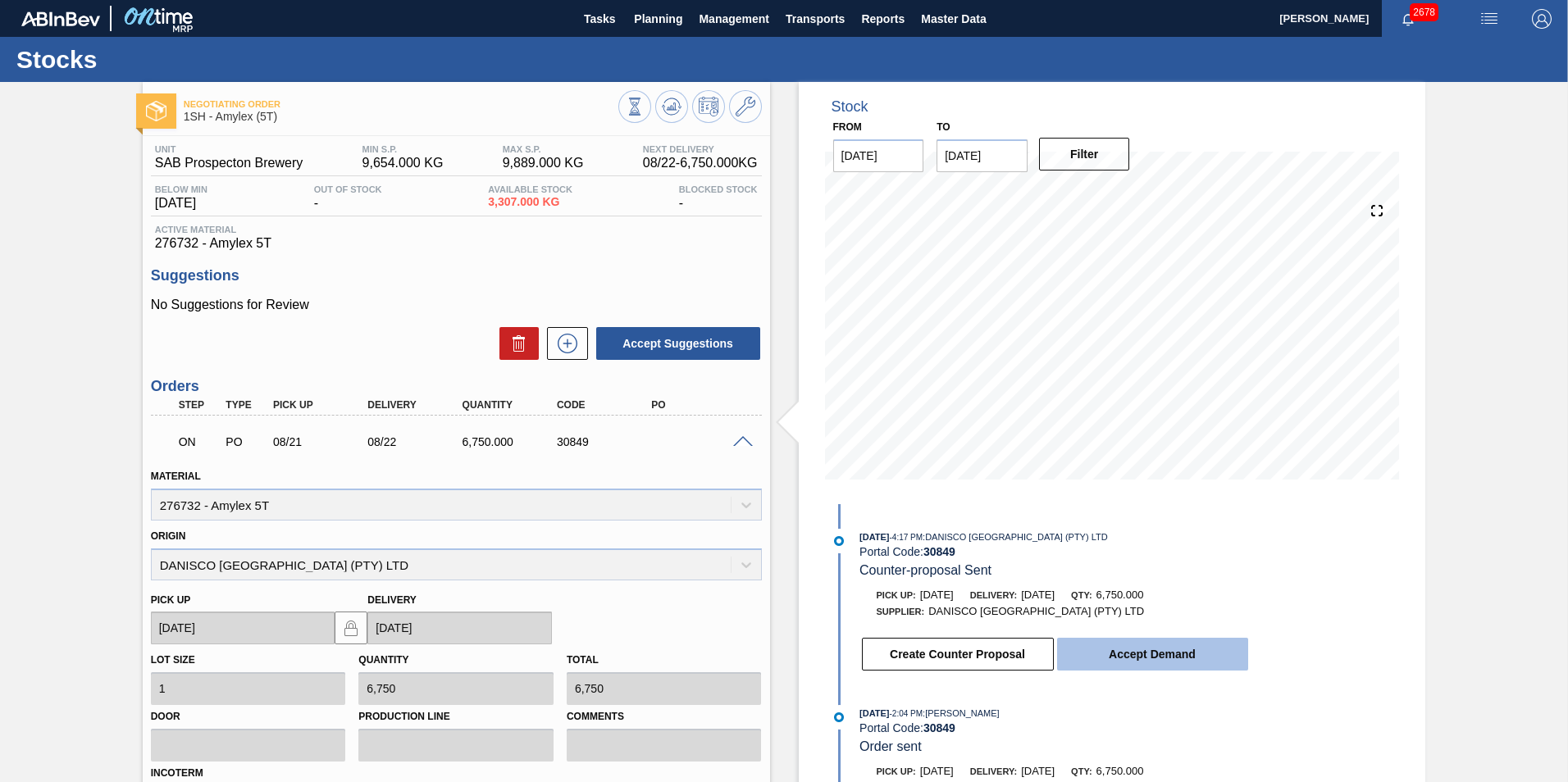
click at [1172, 653] on button "Accept Demand" at bounding box center [1152, 654] width 192 height 33
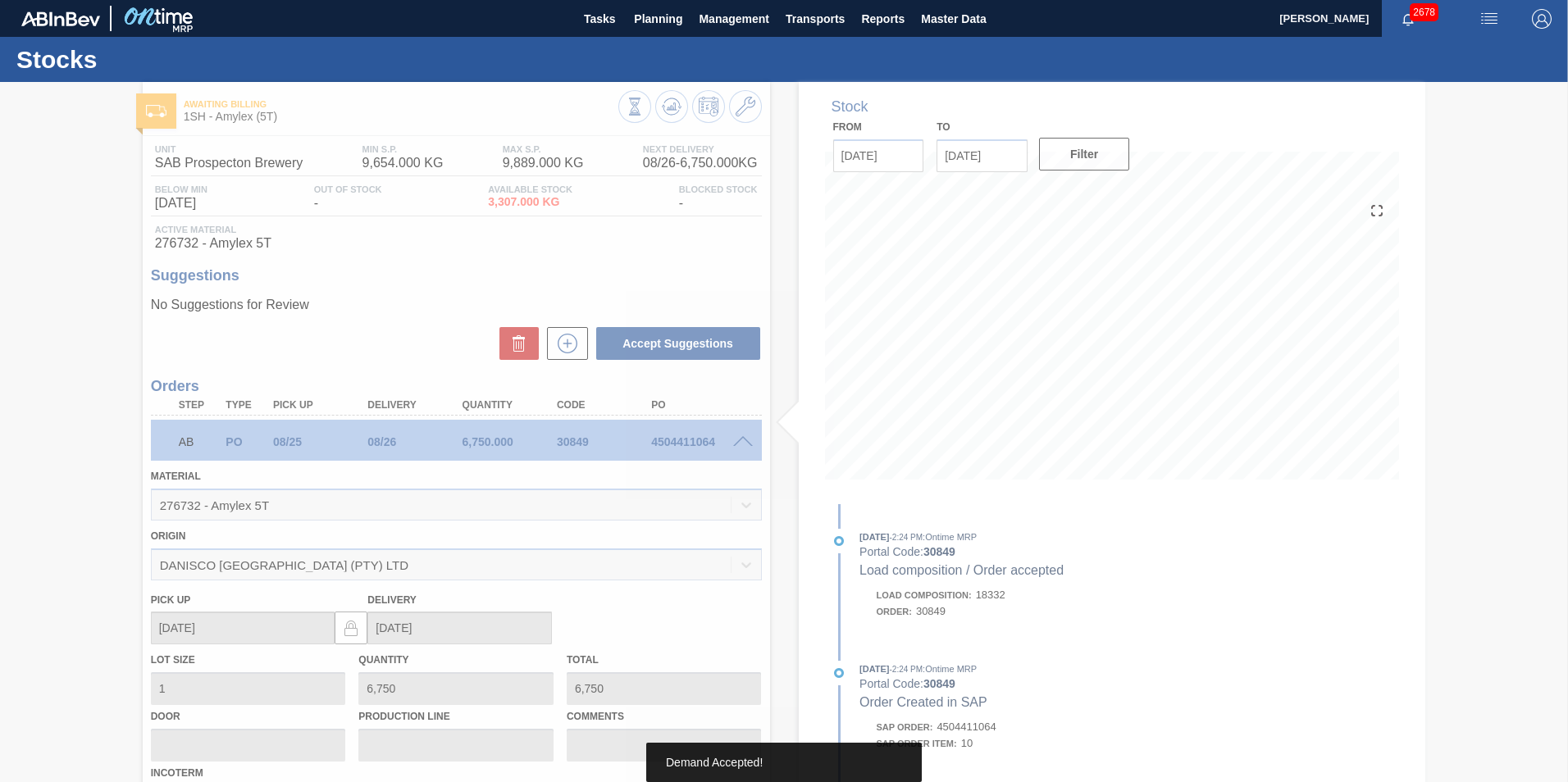
type up30849 "[DATE]"
type input "[DATE]"
